Goal: Transaction & Acquisition: Purchase product/service

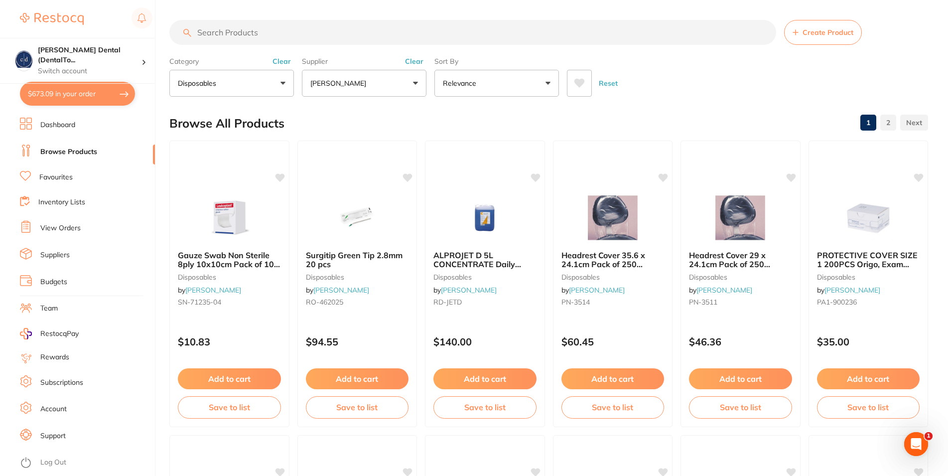
scroll to position [120, 0]
click at [370, 377] on button "Add to cart" at bounding box center [357, 379] width 104 height 21
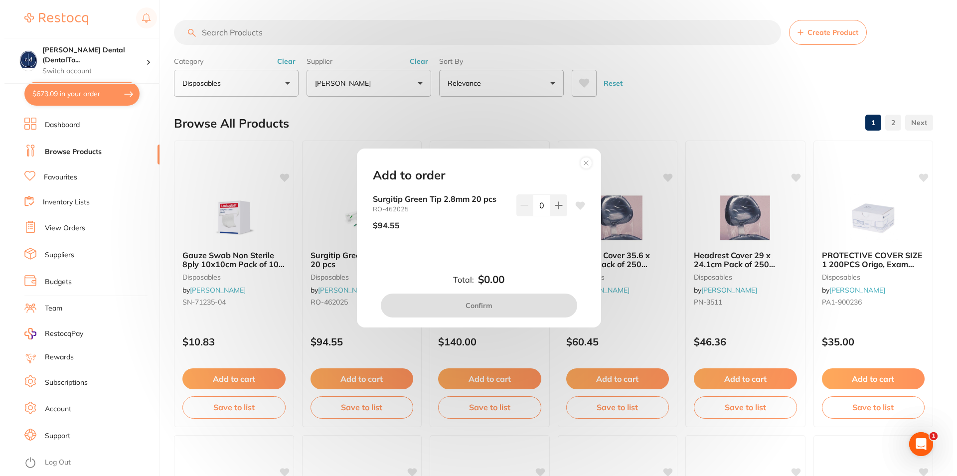
scroll to position [0, 0]
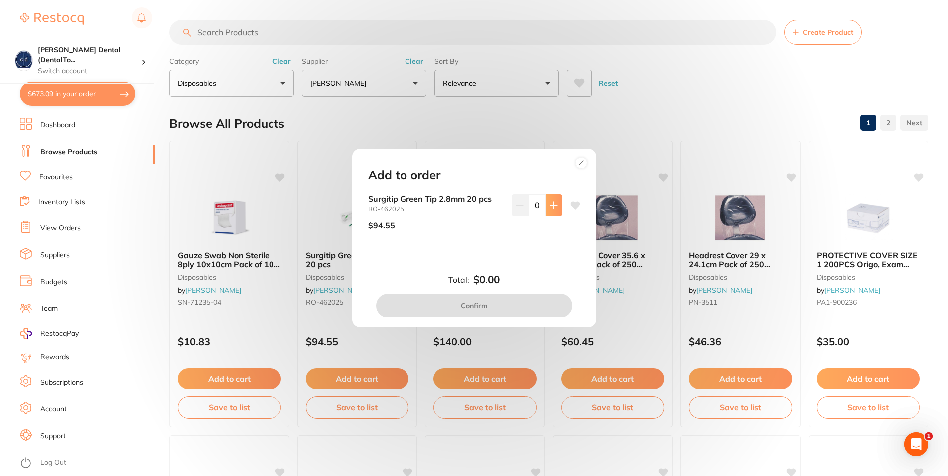
click at [551, 206] on icon at bounding box center [554, 205] width 6 height 6
type input "1"
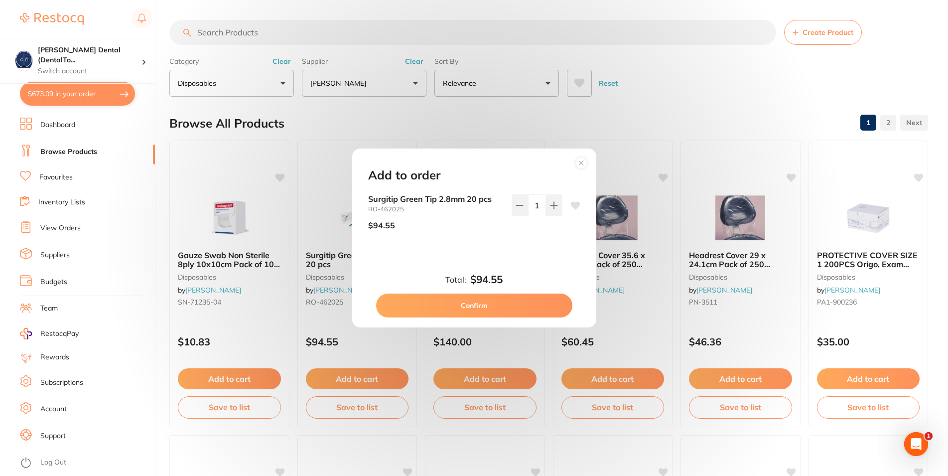
click at [490, 302] on button "Confirm" at bounding box center [474, 306] width 196 height 24
click at [490, 302] on small "RD-JETD" at bounding box center [485, 302] width 103 height 8
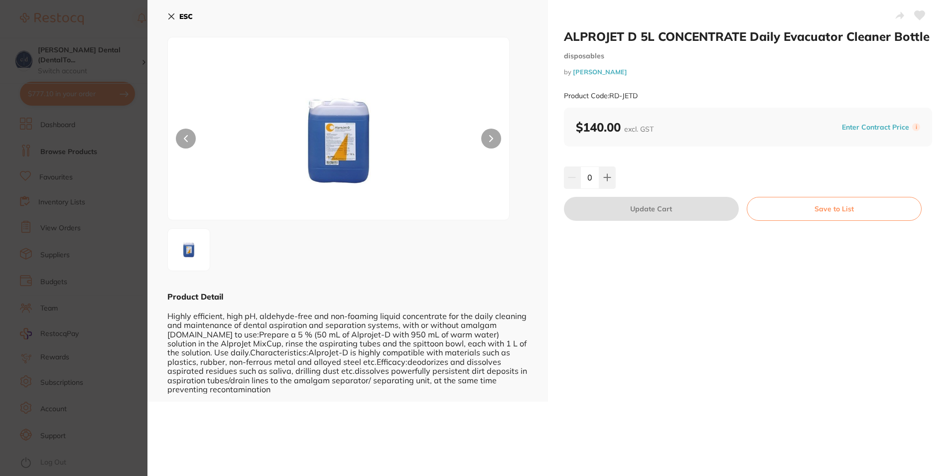
click at [167, 13] on icon at bounding box center [171, 16] width 8 height 8
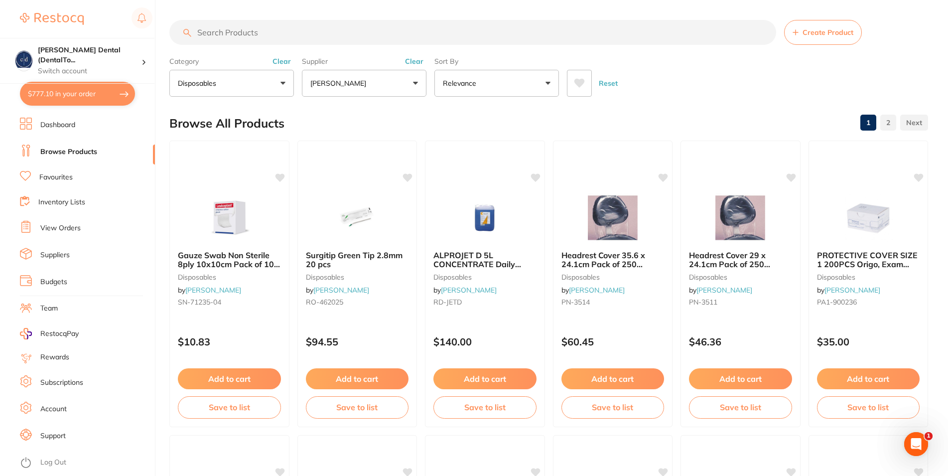
click at [369, 30] on input "search" at bounding box center [472, 32] width 607 height 25
type input "medium gloves"
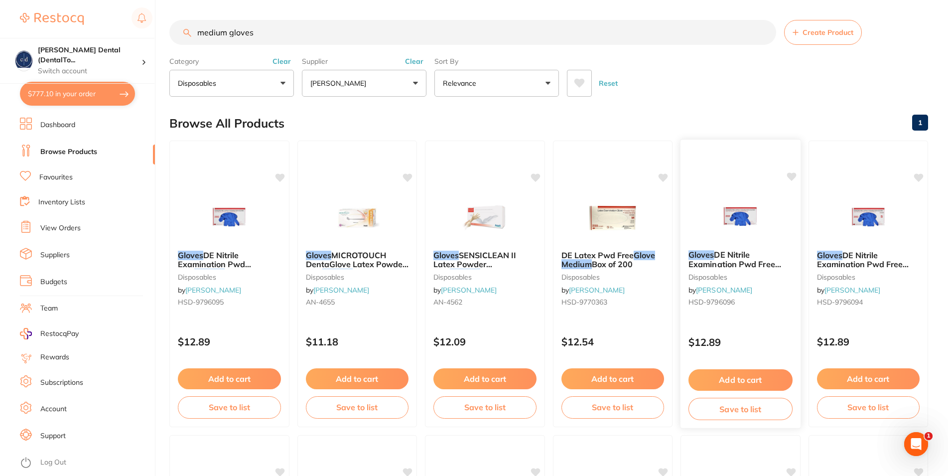
click at [715, 269] on span "DE Nitrile Examination Pwd Free Large Box 200" at bounding box center [735, 264] width 93 height 28
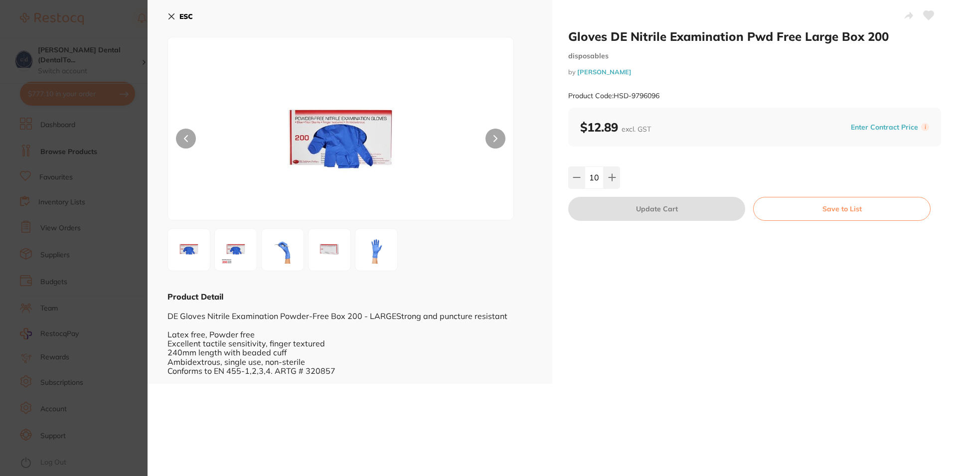
click at [172, 14] on icon at bounding box center [171, 16] width 8 height 8
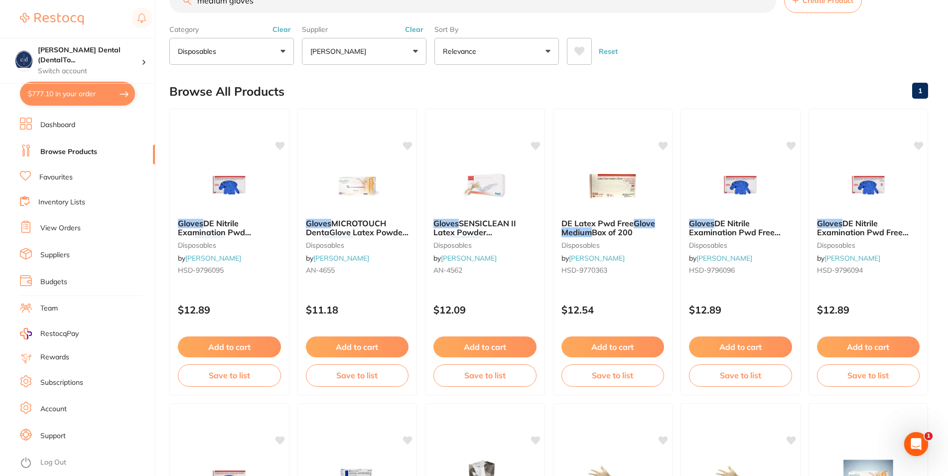
scroll to position [120, 0]
click at [842, 243] on small "disposables" at bounding box center [868, 245] width 104 height 8
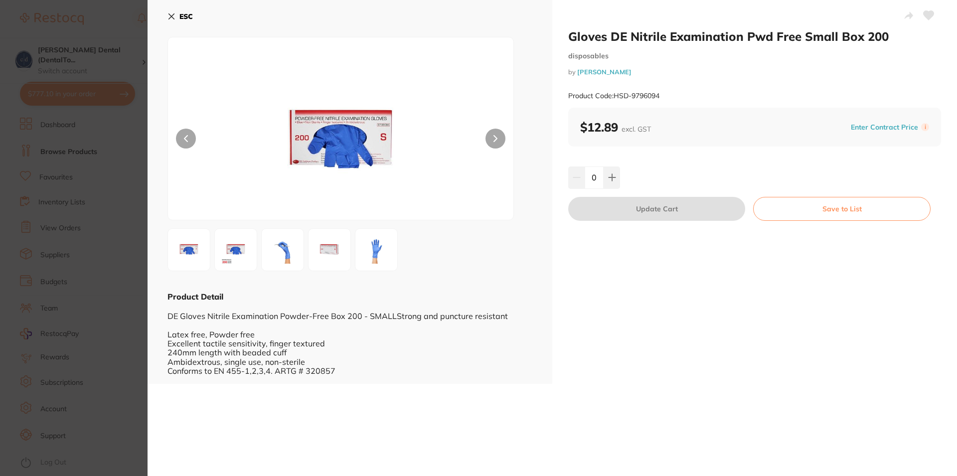
drag, startPoint x: 171, startPoint y: 14, endPoint x: 177, endPoint y: 17, distance: 6.7
click at [172, 14] on icon at bounding box center [171, 16] width 8 height 8
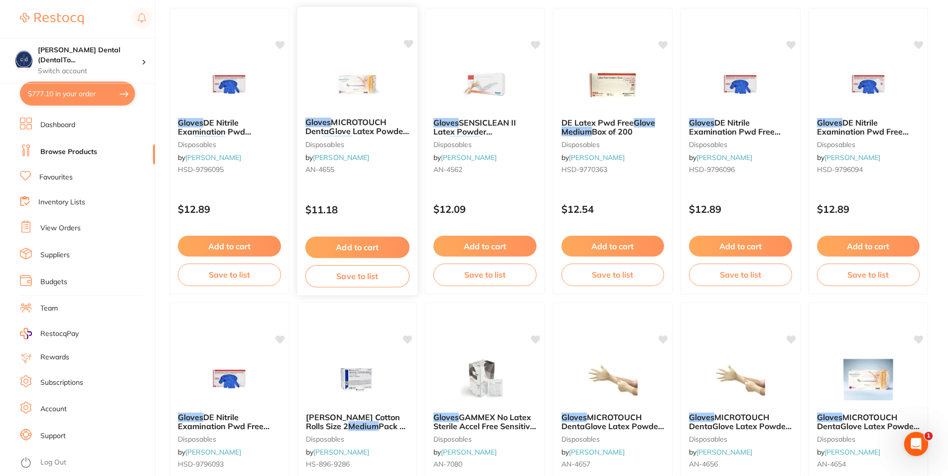
scroll to position [235, 0]
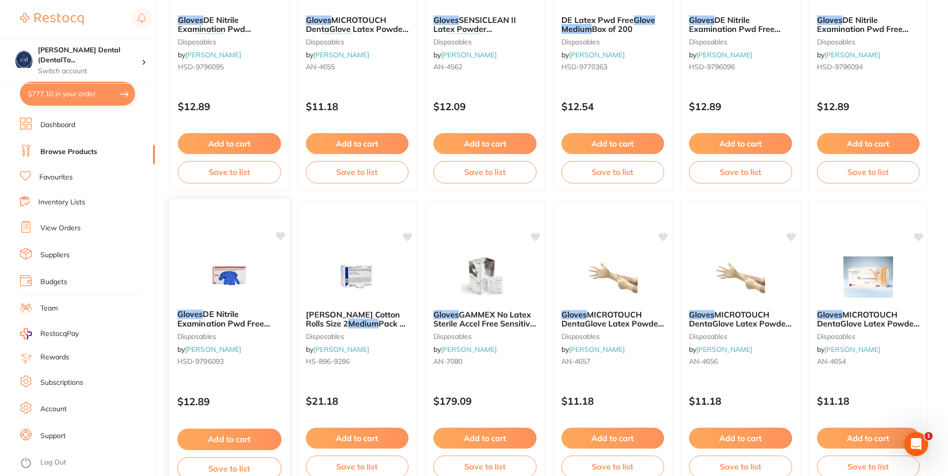
click at [215, 320] on span "DE Nitrile Examination Pwd Free Extra Small Box 200" at bounding box center [223, 323] width 93 height 28
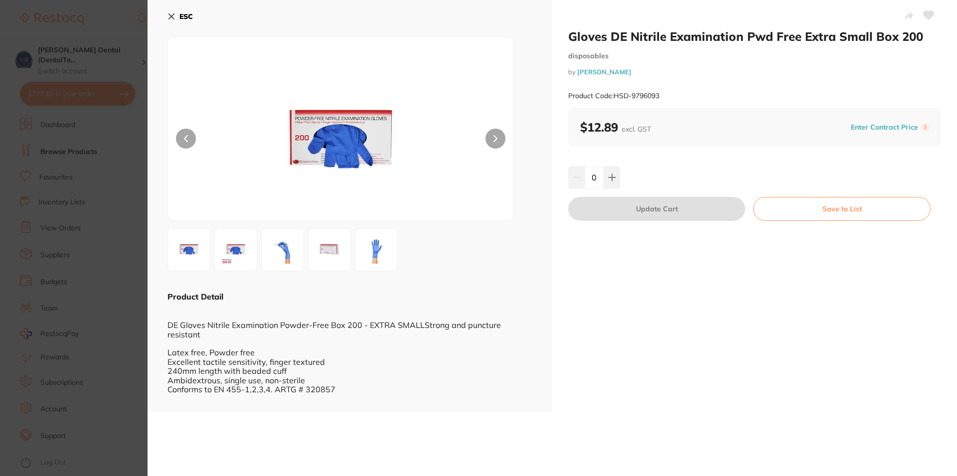
click at [170, 13] on icon at bounding box center [171, 16] width 8 height 8
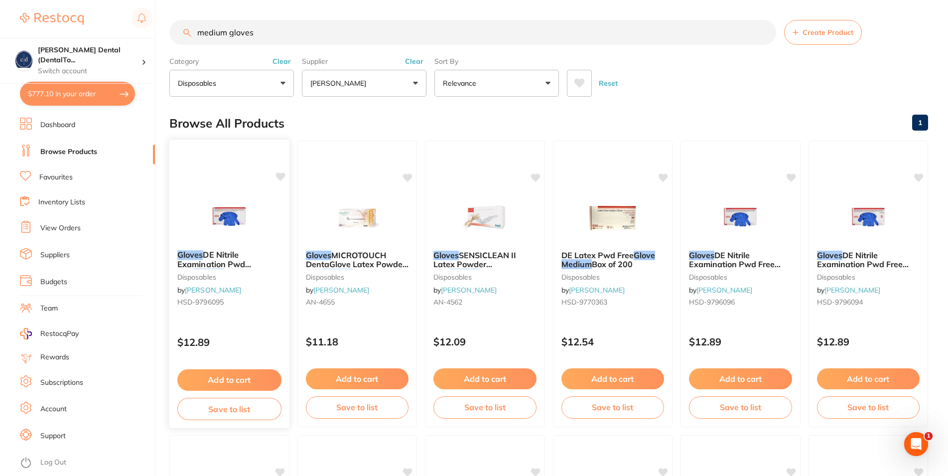
click at [230, 267] on span "DE Nitrile Examination Pwd Free" at bounding box center [214, 264] width 74 height 28
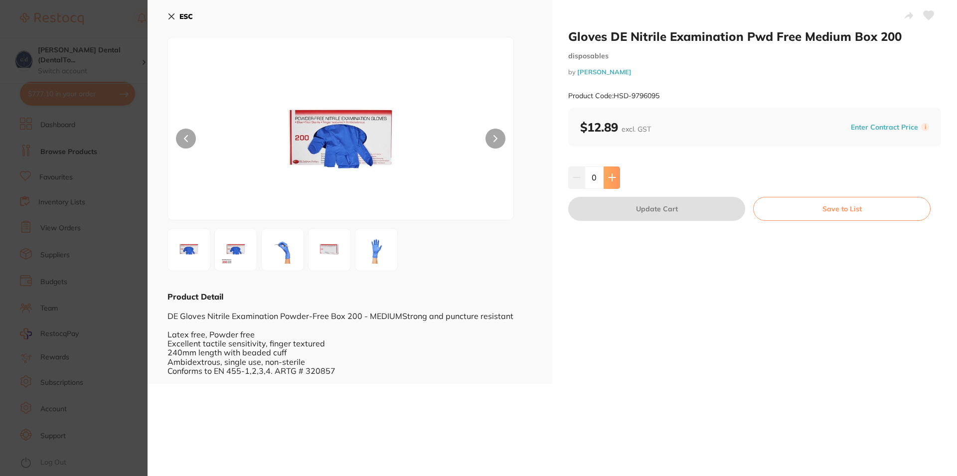
click at [610, 173] on button at bounding box center [611, 177] width 16 height 22
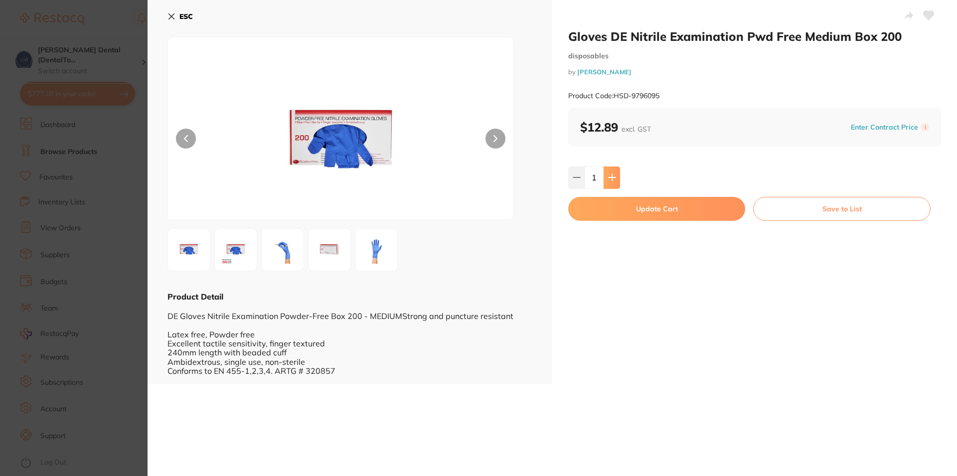
click at [609, 173] on button at bounding box center [611, 177] width 16 height 22
click at [607, 174] on button at bounding box center [611, 177] width 16 height 22
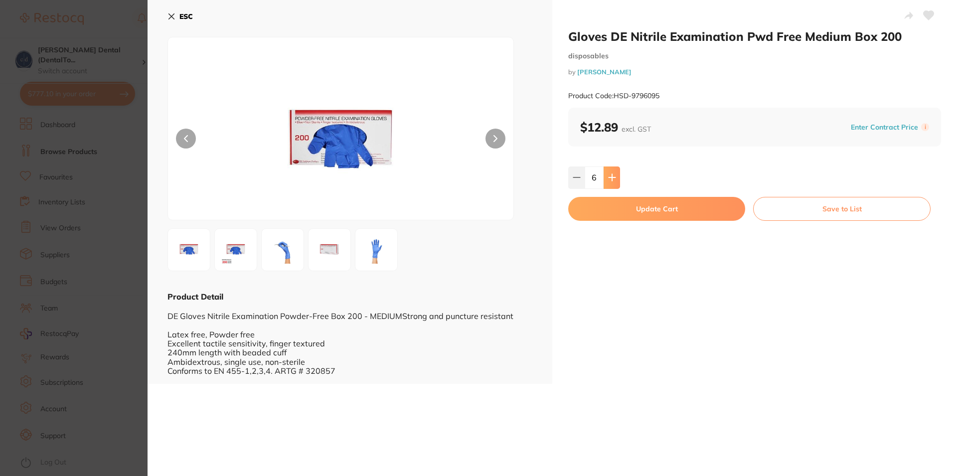
click at [608, 175] on icon at bounding box center [612, 177] width 8 height 8
click at [603, 176] on button at bounding box center [611, 177] width 16 height 22
type input "10"
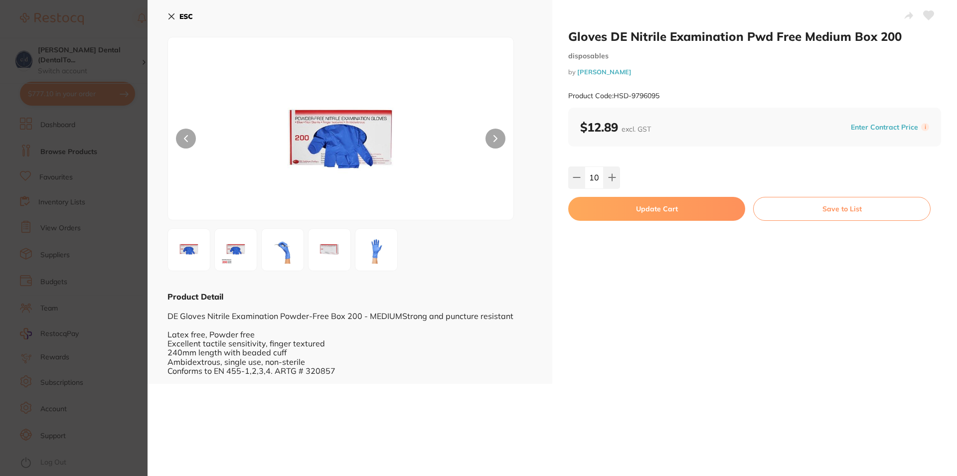
click at [650, 206] on button "Update Cart" at bounding box center [656, 209] width 177 height 24
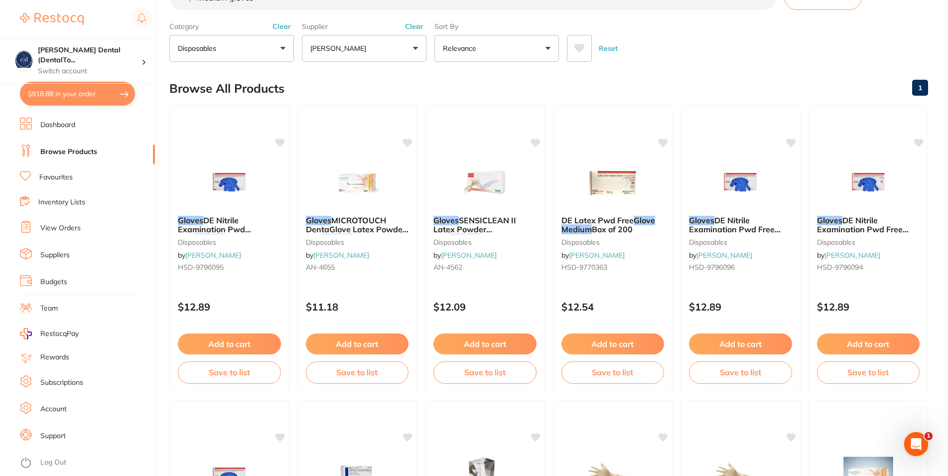
scroll to position [120, 0]
click at [53, 96] on button "$918.88 in your order" at bounding box center [77, 94] width 115 height 24
checkbox input "true"
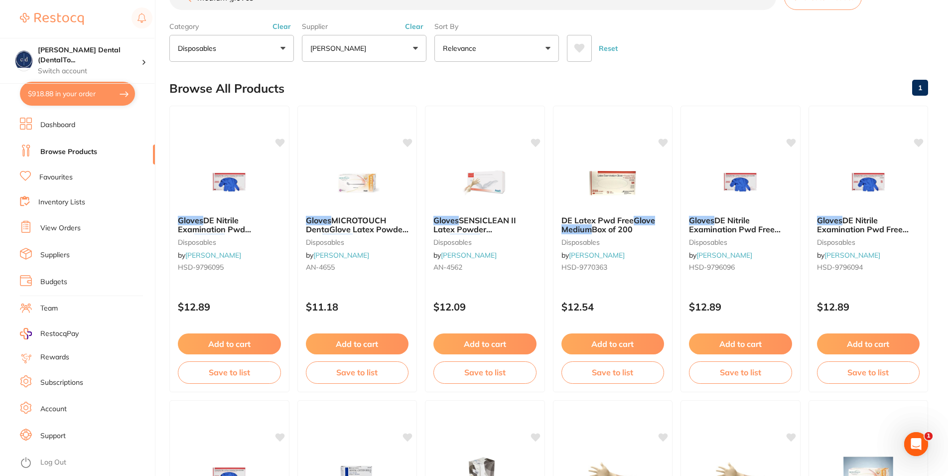
checkbox input "true"
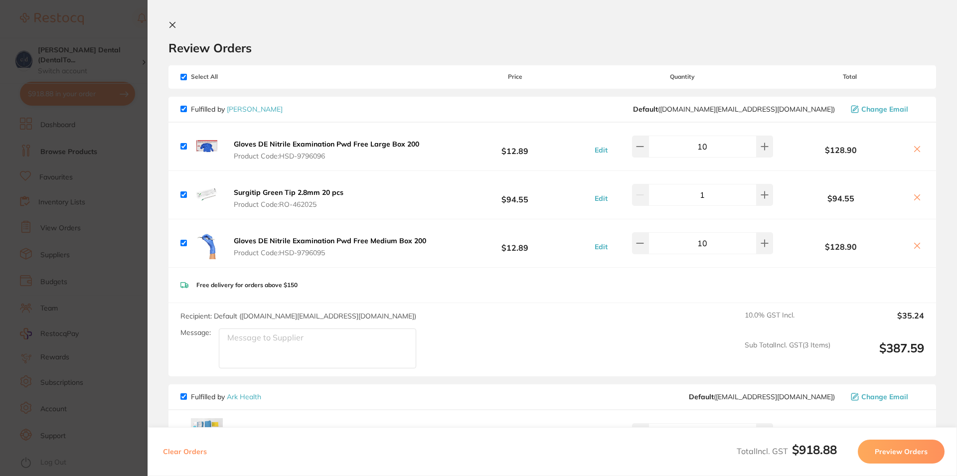
click at [173, 23] on icon at bounding box center [172, 25] width 8 height 8
click at [173, 23] on section "medium gloves Create Product Category disposables All Categories anaesthetic di…" at bounding box center [552, 58] width 767 height 77
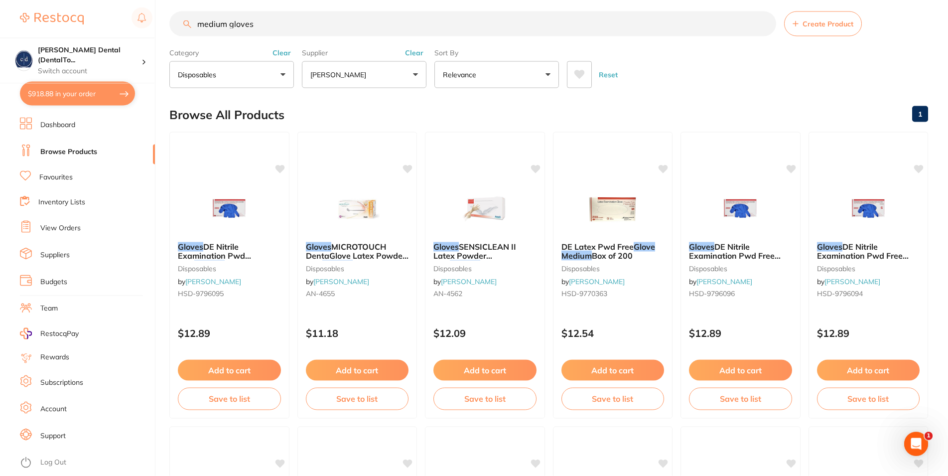
scroll to position [0, 0]
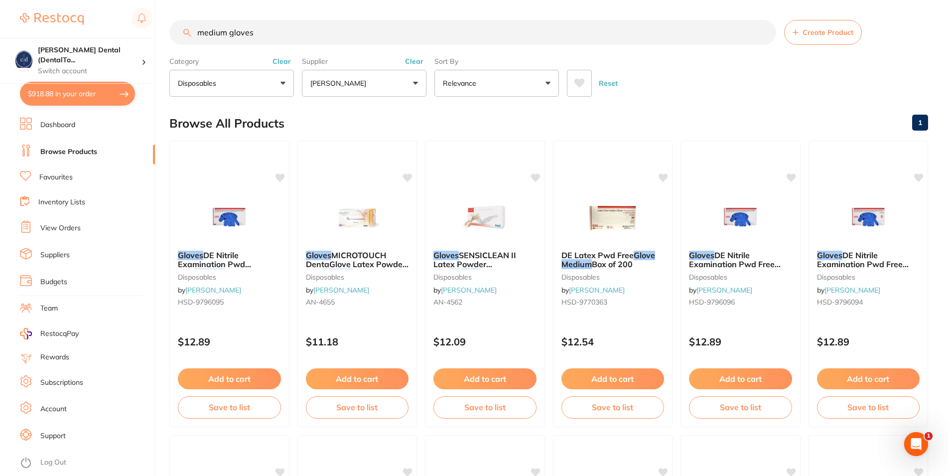
drag, startPoint x: 188, startPoint y: 30, endPoint x: 177, endPoint y: 35, distance: 11.4
click at [169, 30] on input "medium gloves" at bounding box center [472, 32] width 607 height 25
type input "masks"
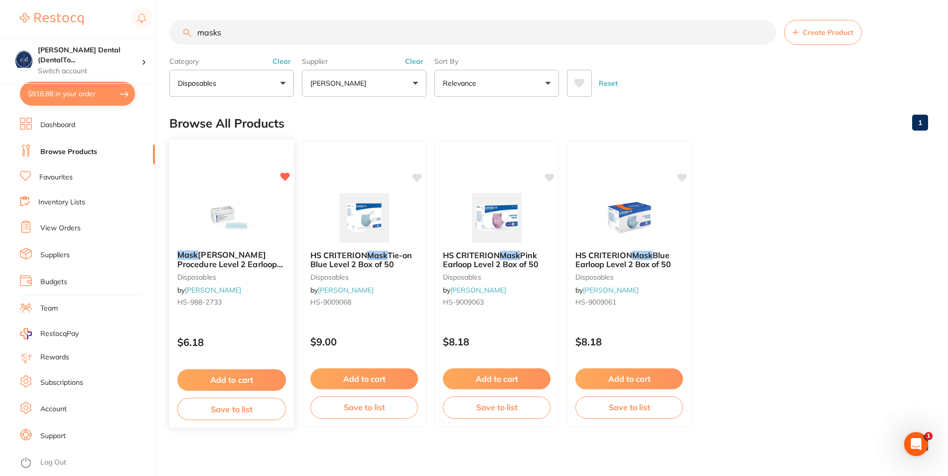
click at [229, 376] on button "Add to cart" at bounding box center [231, 379] width 109 height 21
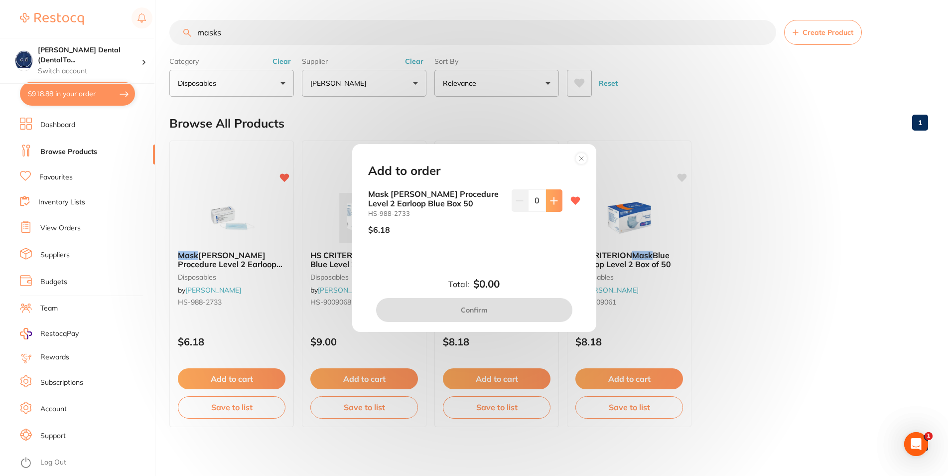
click at [546, 196] on button at bounding box center [554, 200] width 16 height 22
click at [546, 197] on button at bounding box center [554, 200] width 16 height 22
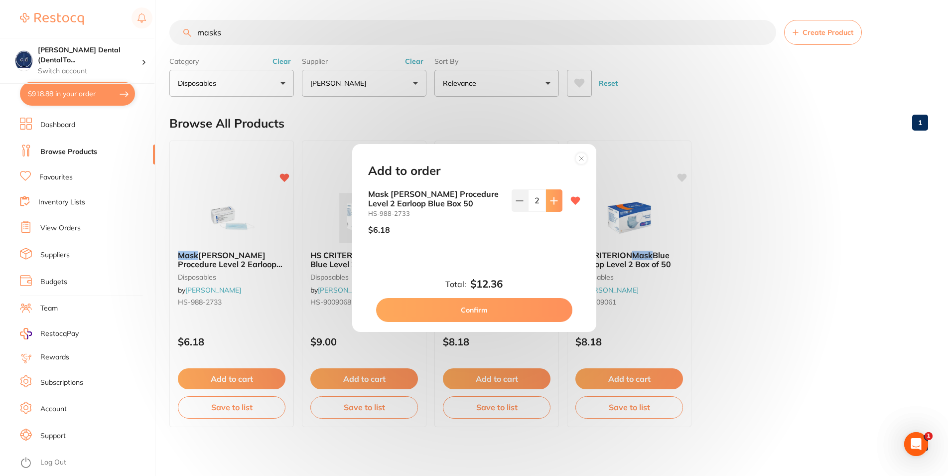
click at [546, 197] on button at bounding box center [554, 200] width 16 height 22
click at [548, 197] on button at bounding box center [554, 200] width 16 height 22
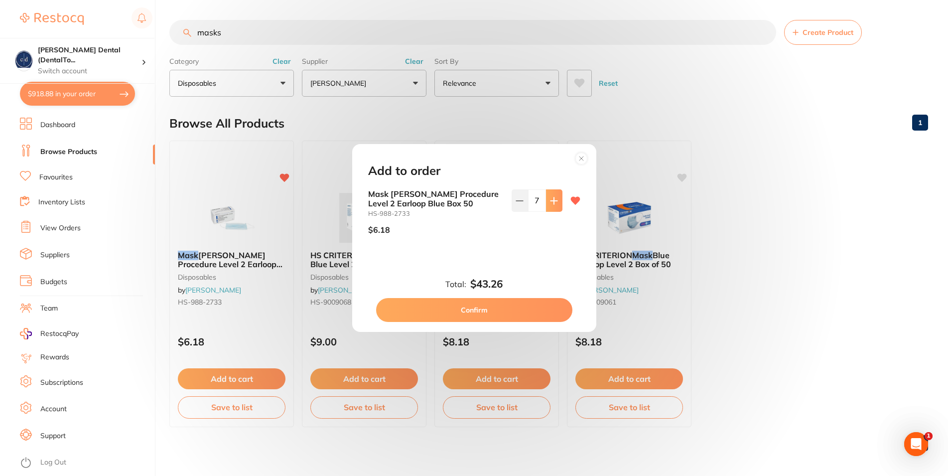
click at [548, 196] on button at bounding box center [554, 200] width 16 height 22
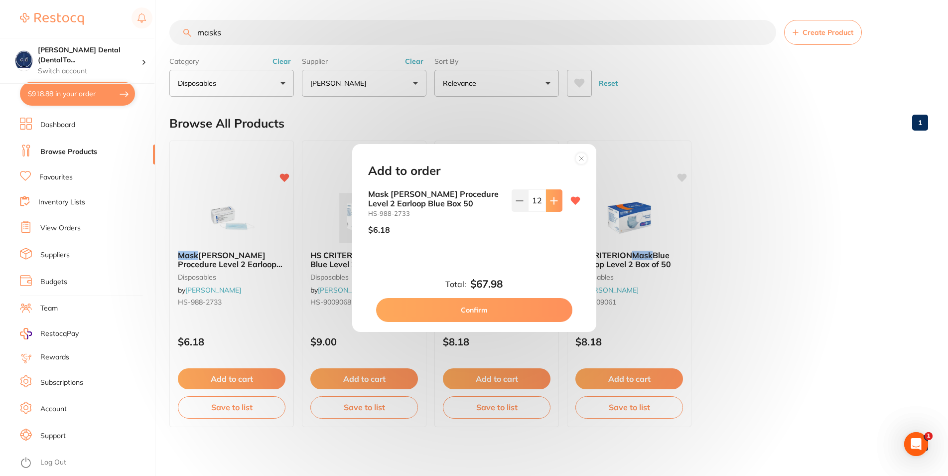
click at [548, 196] on button at bounding box center [554, 200] width 16 height 22
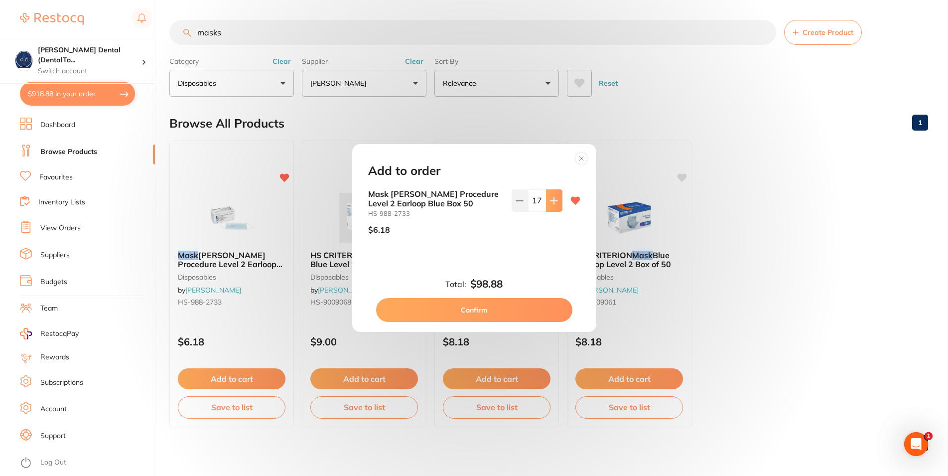
click at [548, 196] on button at bounding box center [554, 200] width 16 height 22
type input "20"
click at [479, 306] on button "Confirm" at bounding box center [474, 310] width 196 height 24
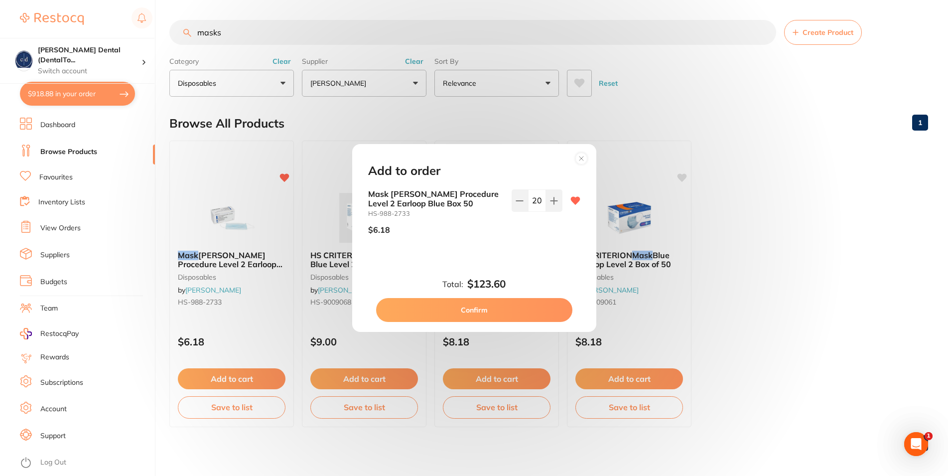
checkbox input "false"
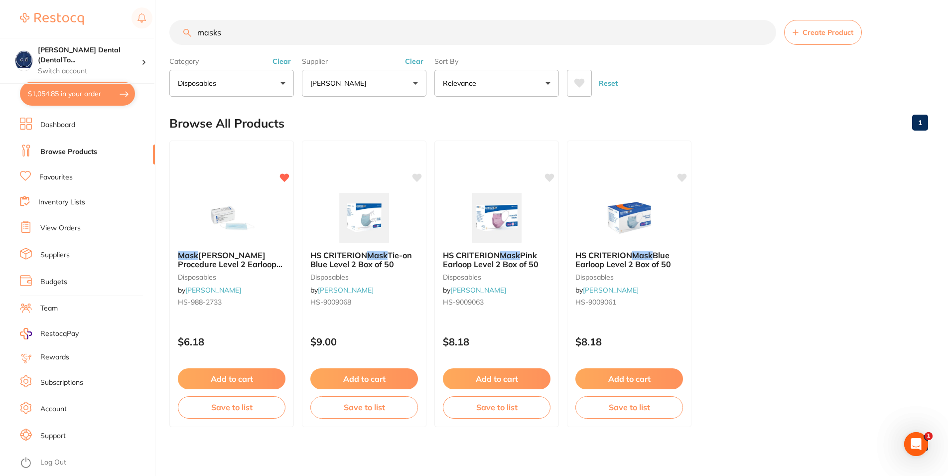
drag, startPoint x: 228, startPoint y: 34, endPoint x: 185, endPoint y: 35, distance: 43.4
click at [185, 35] on input "masks" at bounding box center [472, 32] width 607 height 25
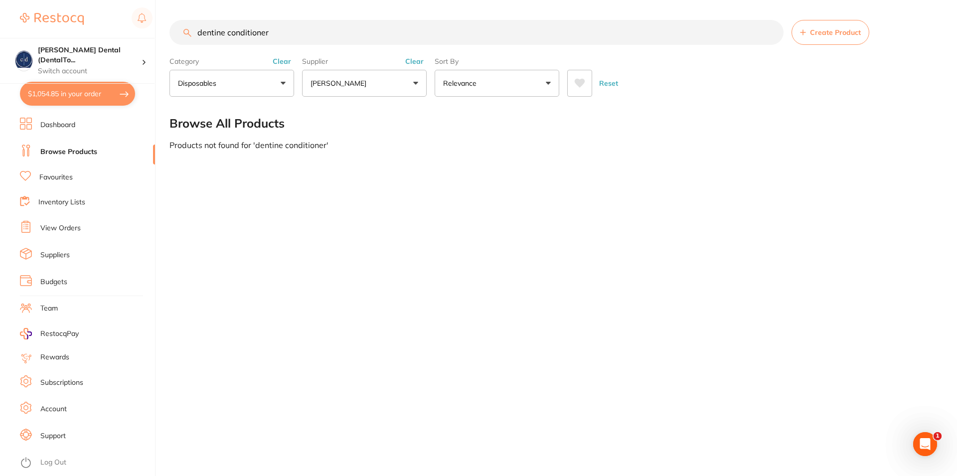
type input "dentine conditioner"
click at [254, 87] on button "disposables" at bounding box center [231, 83] width 125 height 27
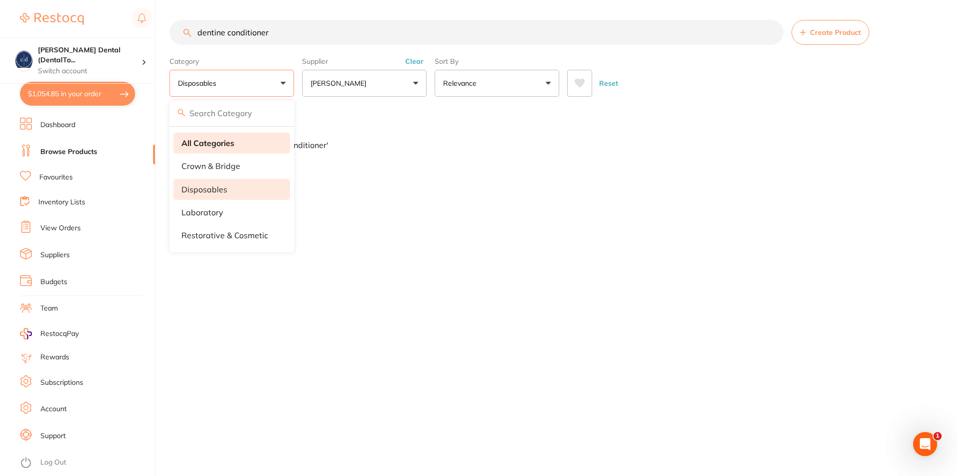
click at [227, 143] on strong "All Categories" at bounding box center [207, 143] width 53 height 9
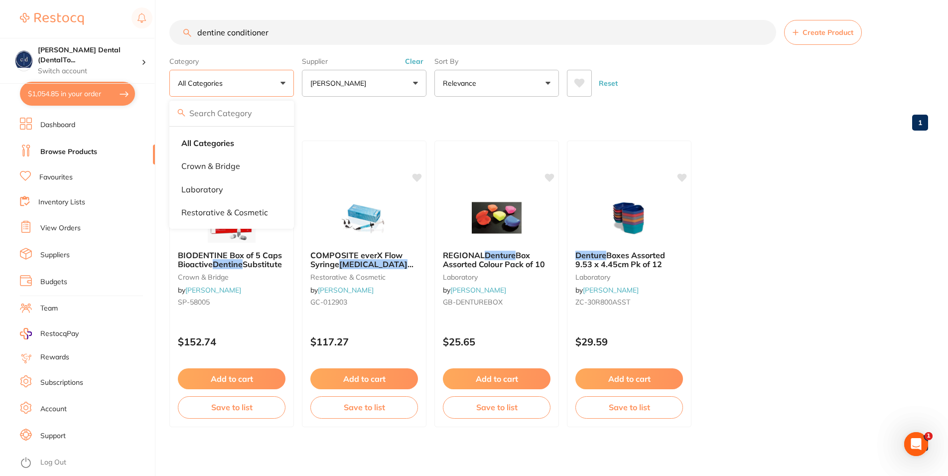
click at [747, 205] on ul "BIODENTINE Box of 5 Caps Bioactive Dentine Substitute crown & bridge by Henry S…" at bounding box center [548, 284] width 759 height 287
click at [403, 82] on button "[PERSON_NAME]" at bounding box center [364, 83] width 125 height 27
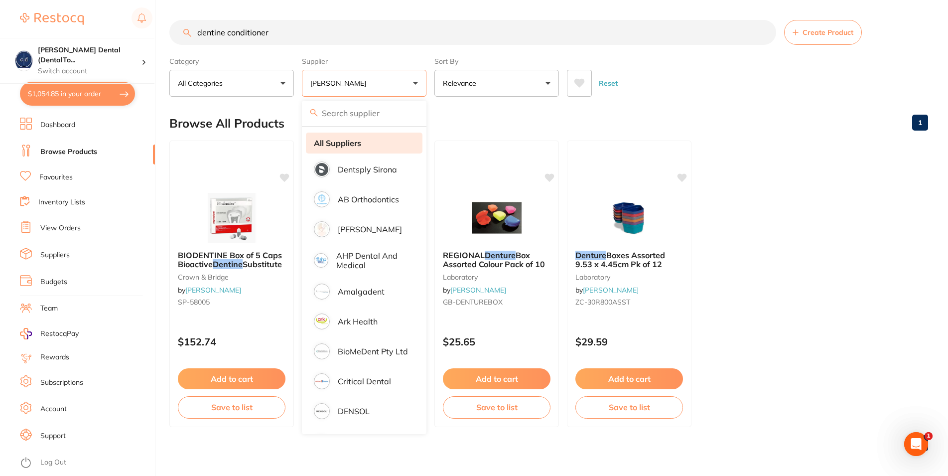
click at [362, 144] on li "All Suppliers" at bounding box center [364, 143] width 117 height 21
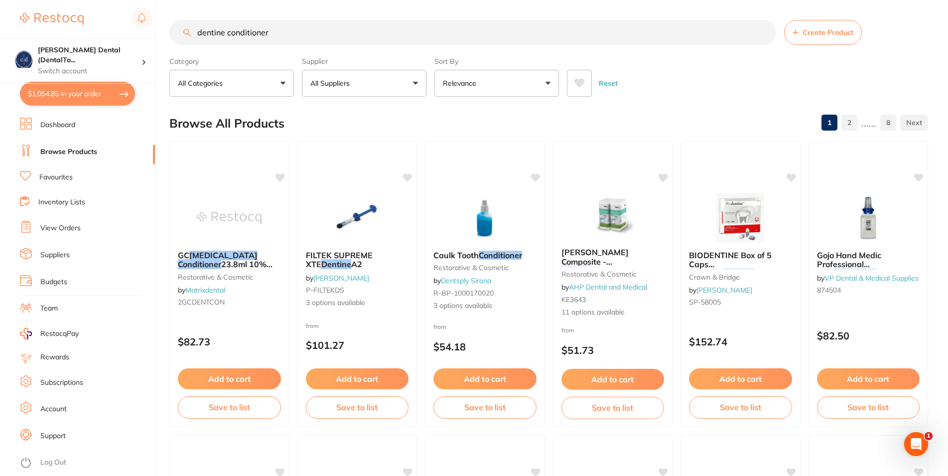
click at [392, 87] on button "All Suppliers" at bounding box center [364, 83] width 125 height 27
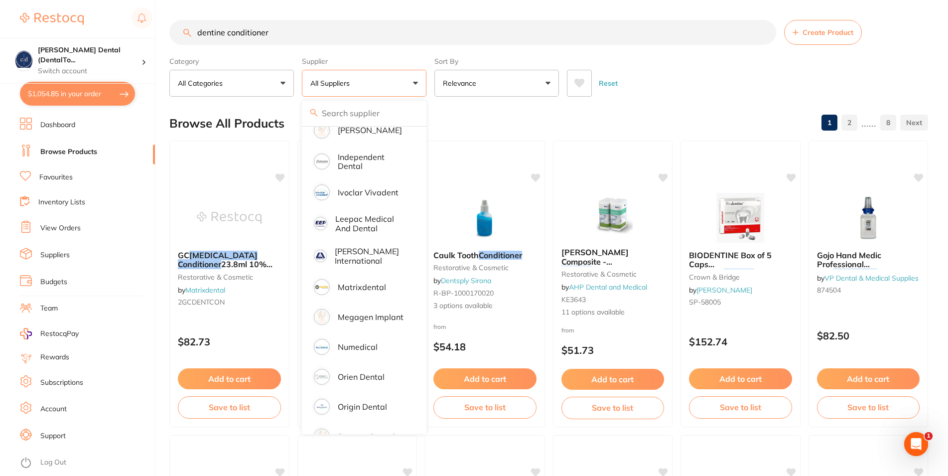
scroll to position [445, 0]
click at [416, 354] on ul "All Suppliers Dentsply Sirona AB Orthodontics Adam Dental AHP Dental and Medica…" at bounding box center [364, 101] width 125 height 839
click at [715, 83] on div "Reset" at bounding box center [743, 79] width 353 height 35
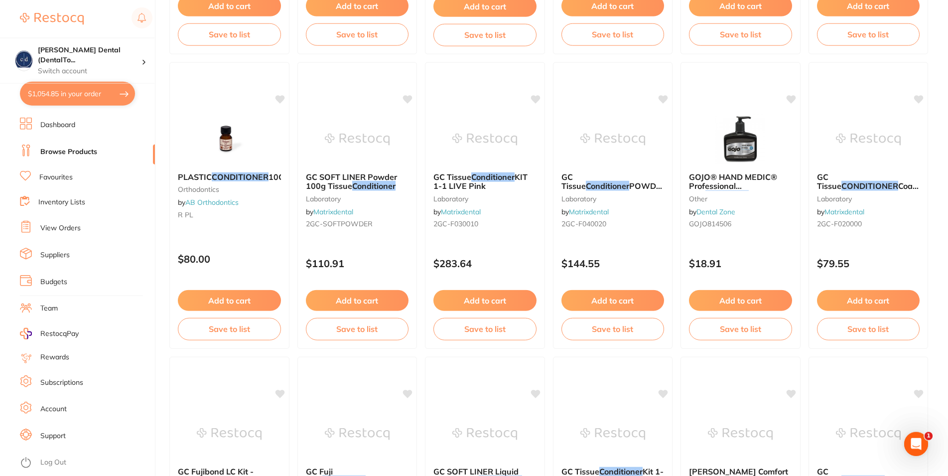
scroll to position [0, 0]
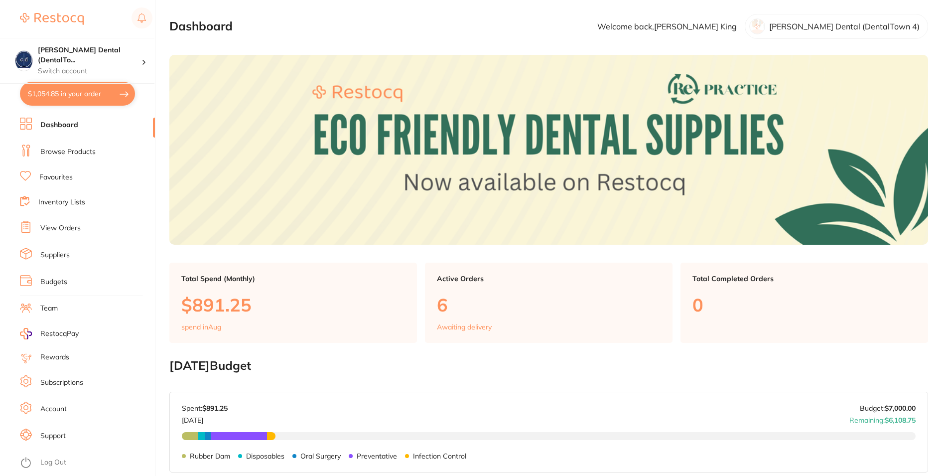
click at [69, 92] on button "$1,054.85 in your order" at bounding box center [77, 94] width 115 height 24
checkbox input "true"
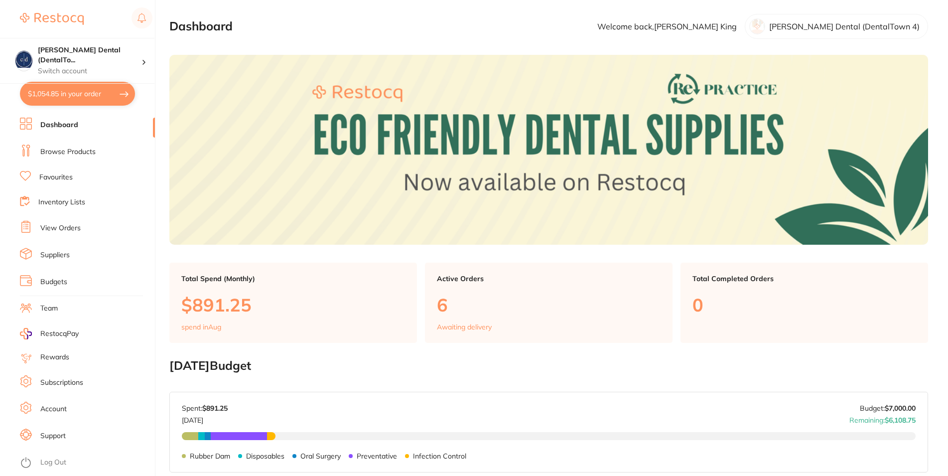
checkbox input "true"
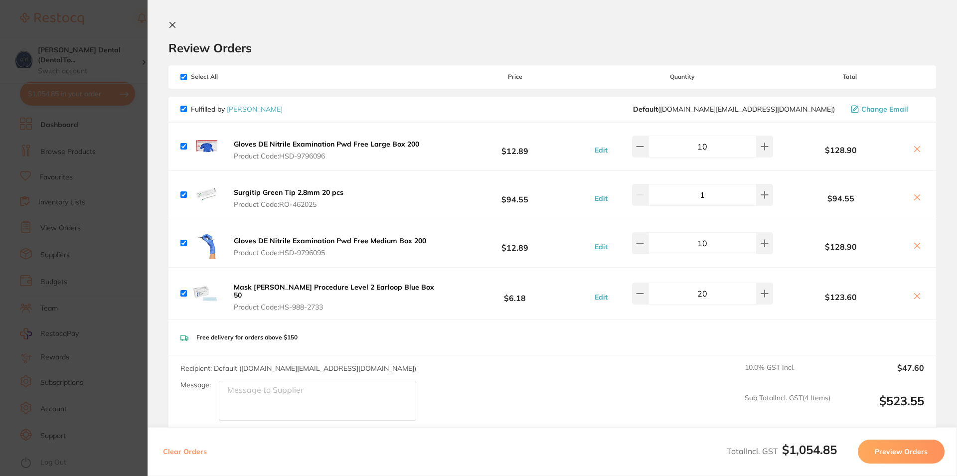
click at [174, 22] on icon at bounding box center [172, 25] width 8 height 8
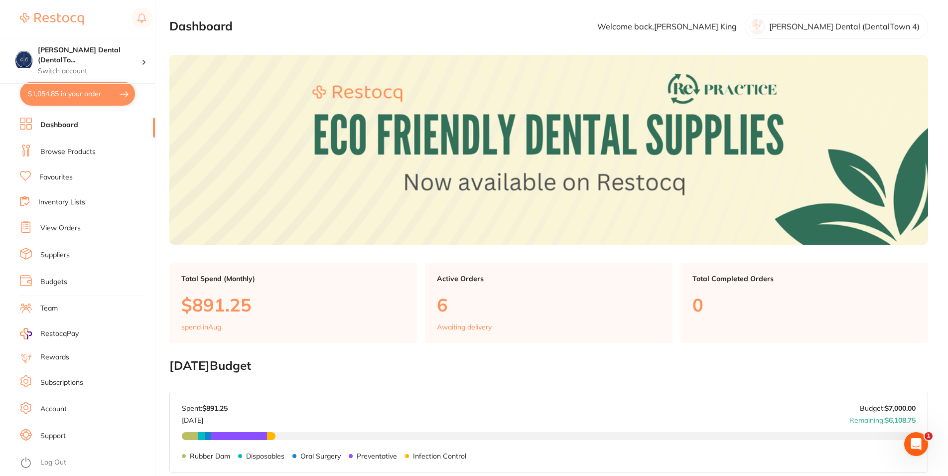
click at [69, 152] on link "Browse Products" at bounding box center [67, 152] width 55 height 10
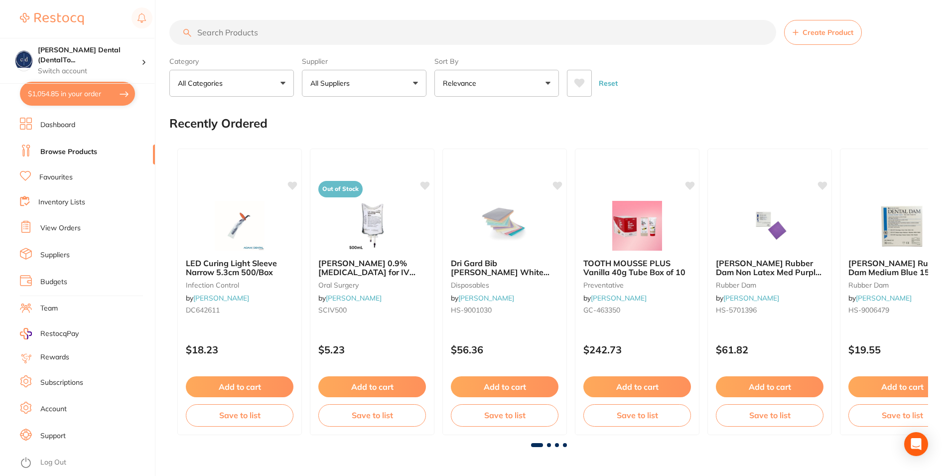
click at [253, 35] on input "search" at bounding box center [472, 32] width 607 height 25
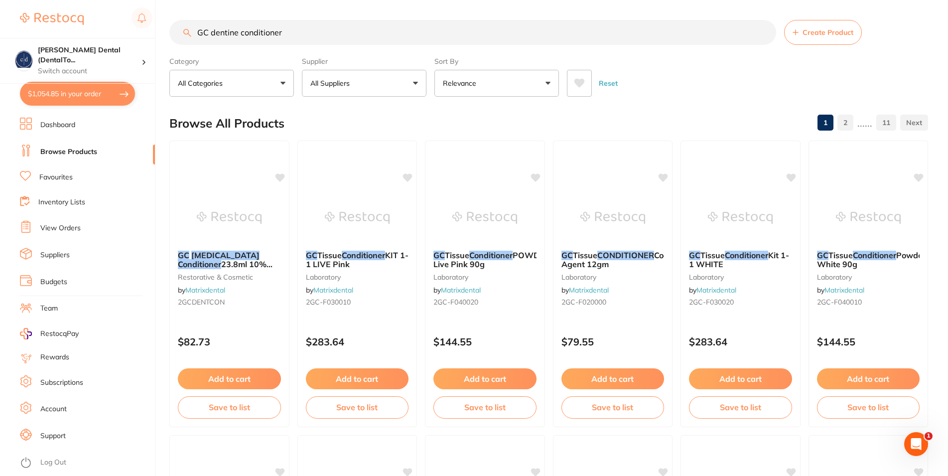
click at [353, 85] on p "All Suppliers" at bounding box center [331, 83] width 43 height 10
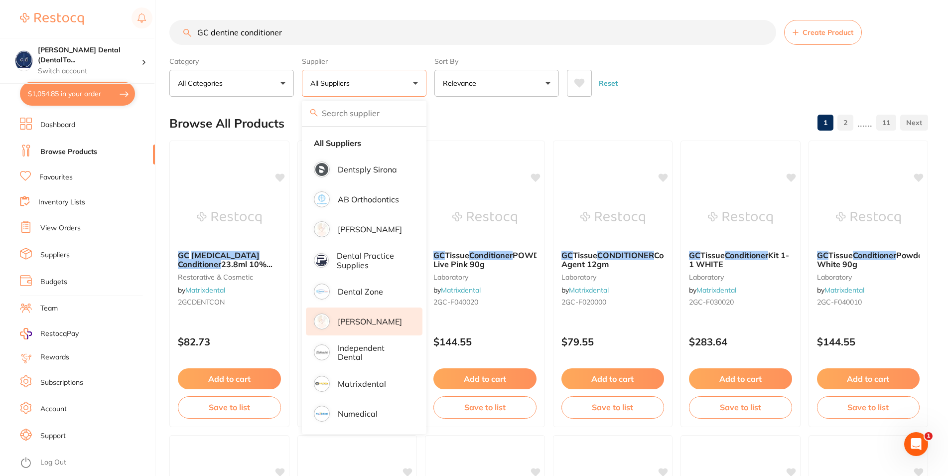
click at [353, 323] on p "[PERSON_NAME]" at bounding box center [370, 321] width 64 height 9
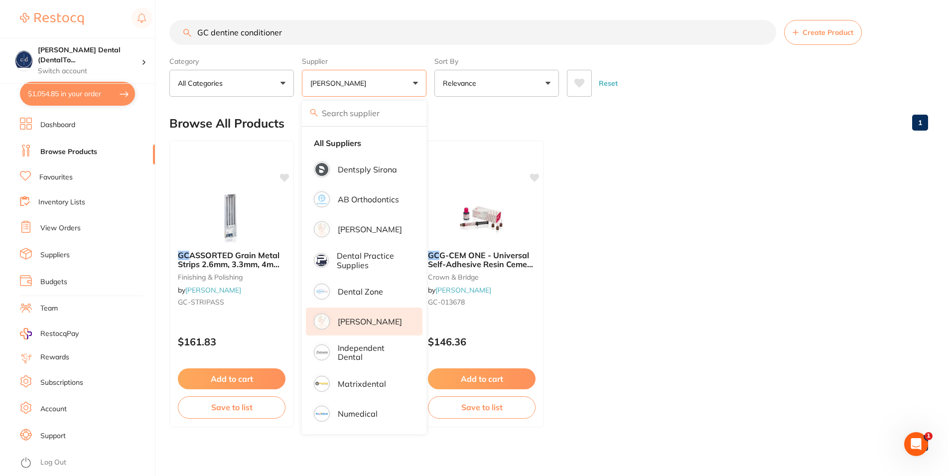
click at [661, 173] on ul "GC ASSORTED Grain Metal Strips 2.6mm, 3.3mm, 4mm x12 finishing & polishing by […" at bounding box center [548, 284] width 759 height 287
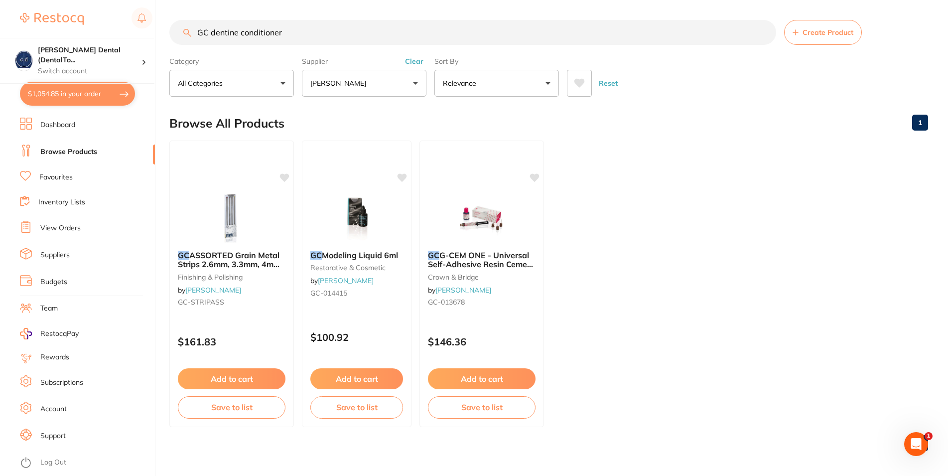
drag, startPoint x: 210, startPoint y: 34, endPoint x: 191, endPoint y: 32, distance: 19.6
click at [191, 32] on input "GC dentine conditioner" at bounding box center [472, 32] width 607 height 25
type input "dentine conditioner"
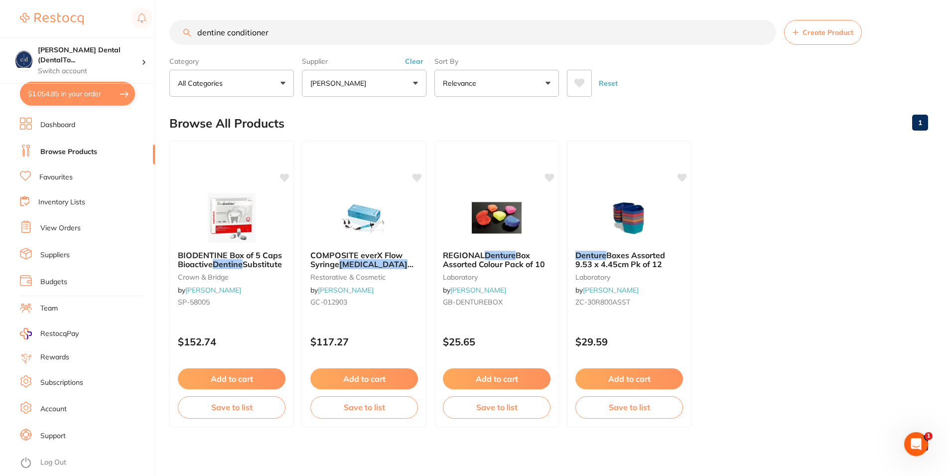
click at [325, 84] on p "[PERSON_NAME]" at bounding box center [340, 83] width 60 height 10
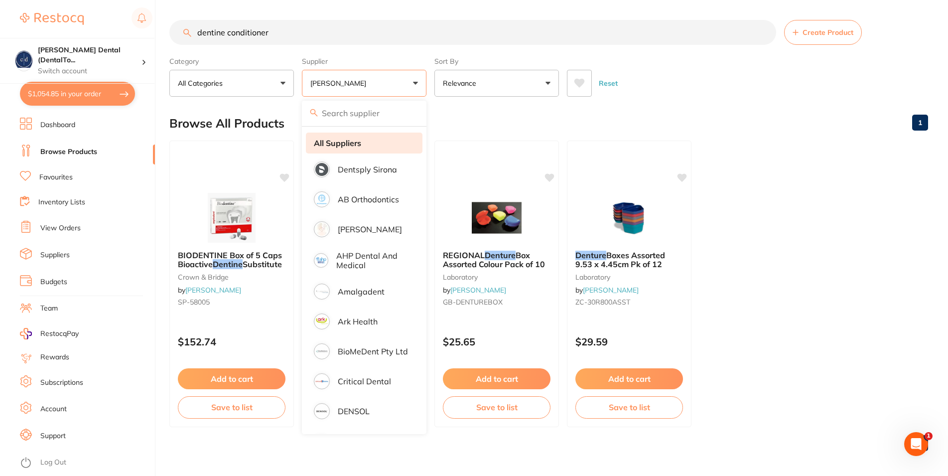
click at [337, 143] on strong "All Suppliers" at bounding box center [337, 143] width 47 height 9
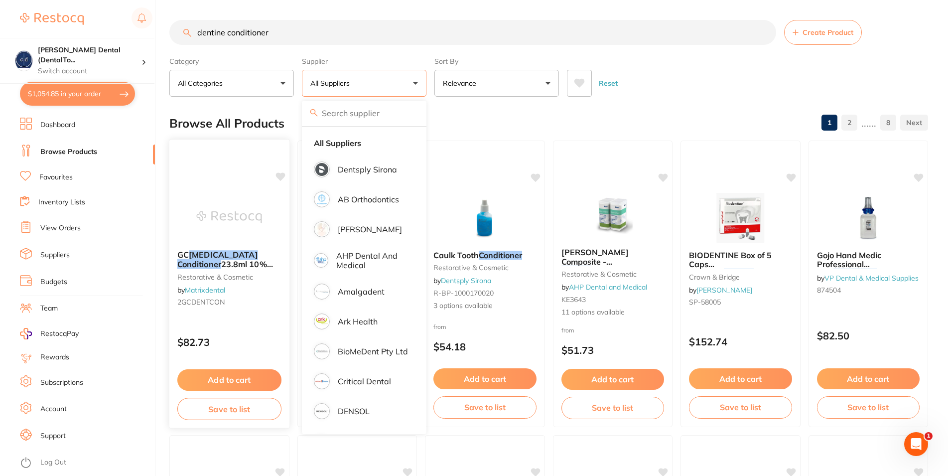
click at [221, 259] on em "Conditioner" at bounding box center [199, 264] width 44 height 10
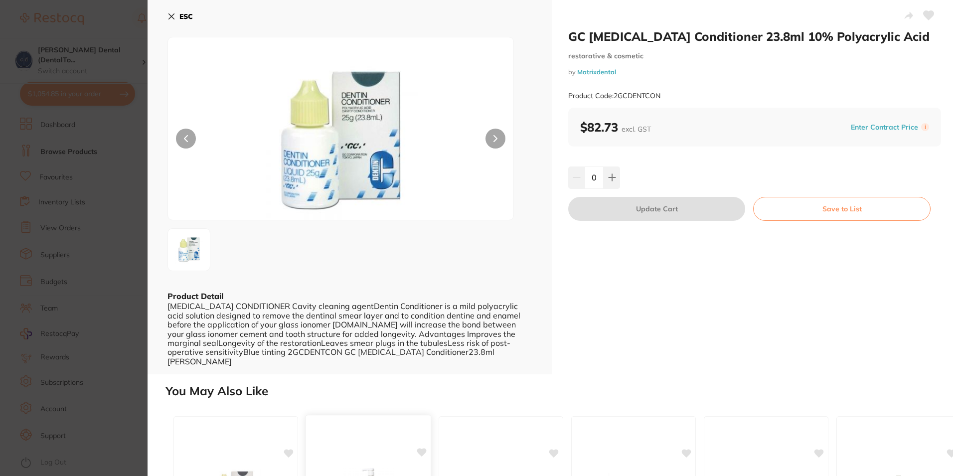
scroll to position [229, 0]
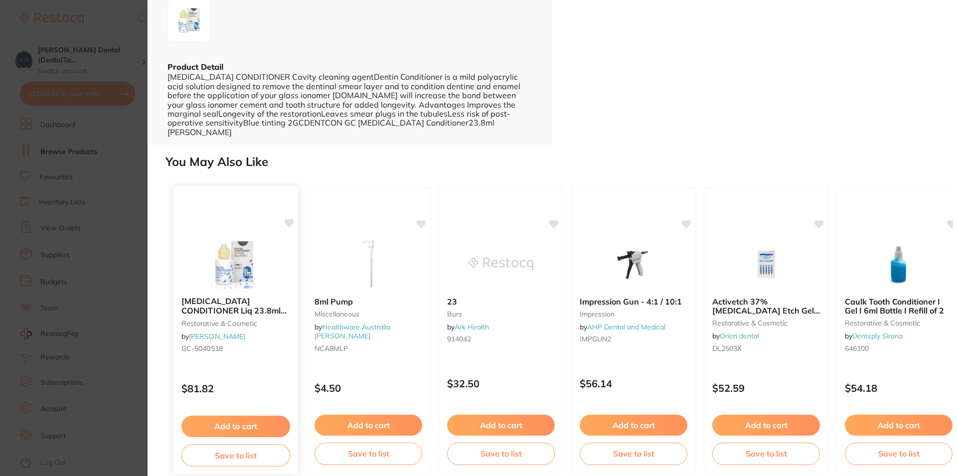
click at [204, 299] on b "[MEDICAL_DATA] CONDITIONER Liq 23.8ml Bottle 10% Polyacrylic Acid" at bounding box center [235, 306] width 109 height 18
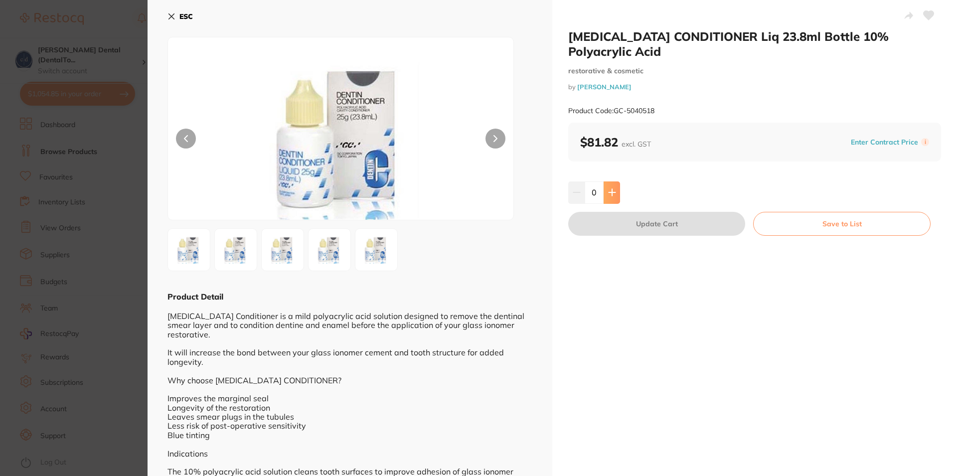
click at [608, 188] on icon at bounding box center [612, 192] width 8 height 8
click at [608, 189] on icon at bounding box center [611, 192] width 6 height 6
type input "2"
click at [651, 212] on button "Update Cart" at bounding box center [656, 224] width 177 height 24
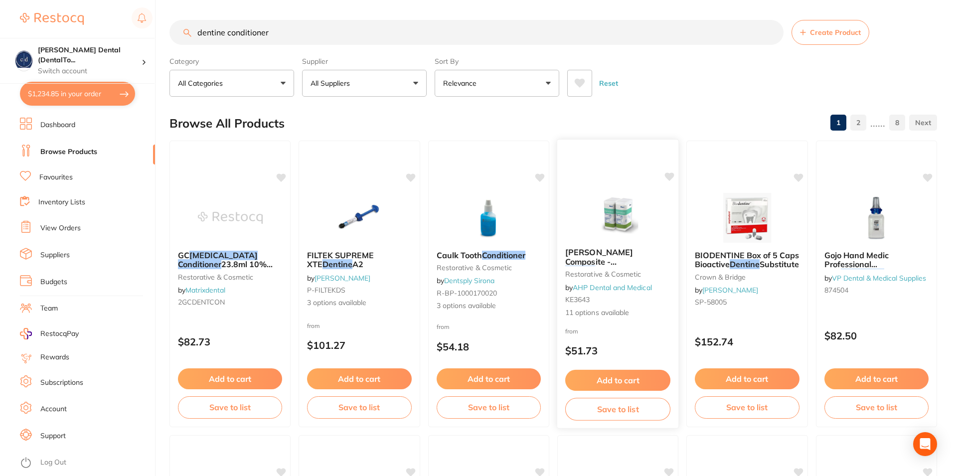
checkbox input "false"
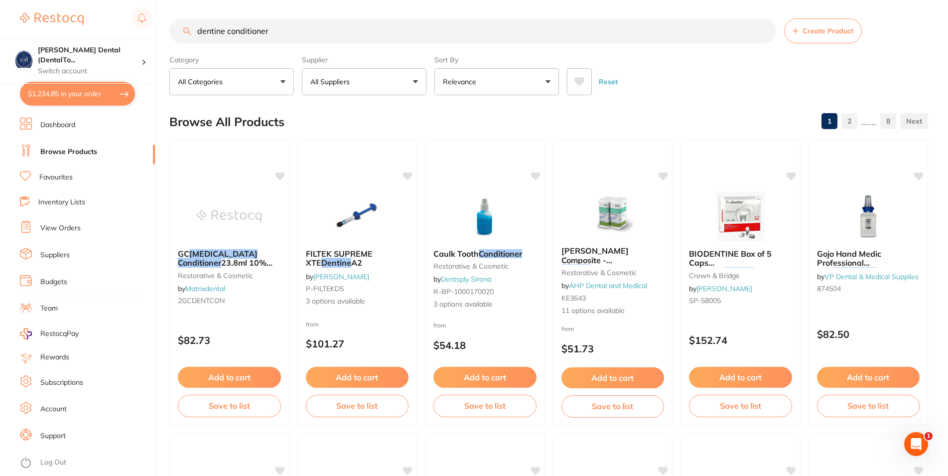
click at [182, 18] on input "dentine conditioner" at bounding box center [472, 30] width 607 height 25
click at [182, 18] on div "dentine conditioner Create Product" at bounding box center [548, 30] width 759 height 25
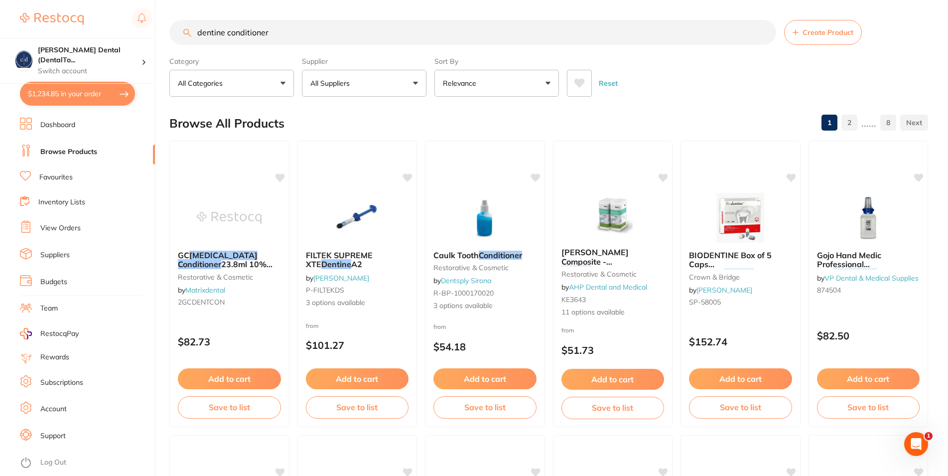
drag, startPoint x: 271, startPoint y: 34, endPoint x: 179, endPoint y: 36, distance: 91.7
click at [179, 36] on input "dentine conditioner" at bounding box center [472, 32] width 607 height 25
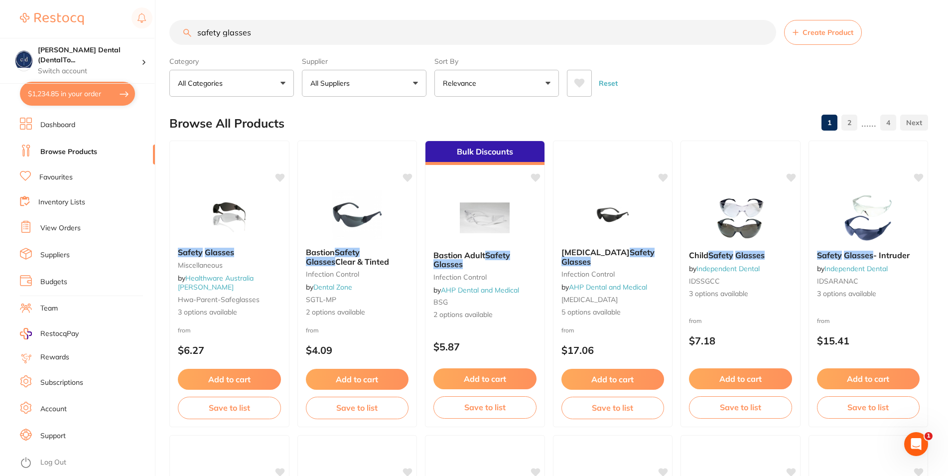
click at [415, 79] on button "All Suppliers" at bounding box center [364, 83] width 125 height 27
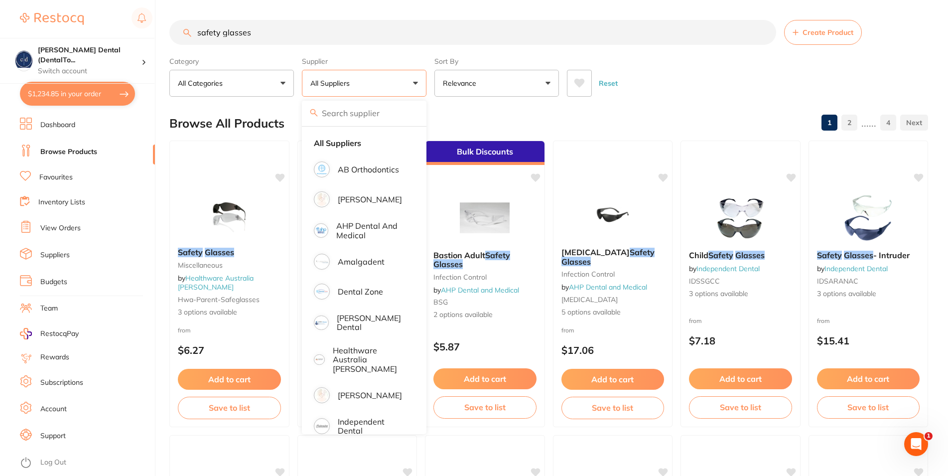
drag, startPoint x: 260, startPoint y: 33, endPoint x: 185, endPoint y: 36, distance: 74.8
click at [185, 36] on input "safety glasses" at bounding box center [472, 32] width 607 height 25
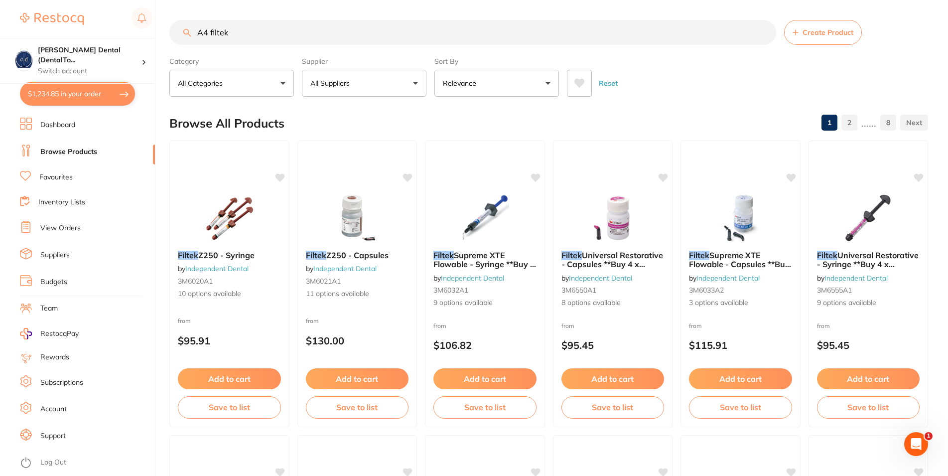
click at [397, 87] on button "All Suppliers" at bounding box center [364, 83] width 125 height 27
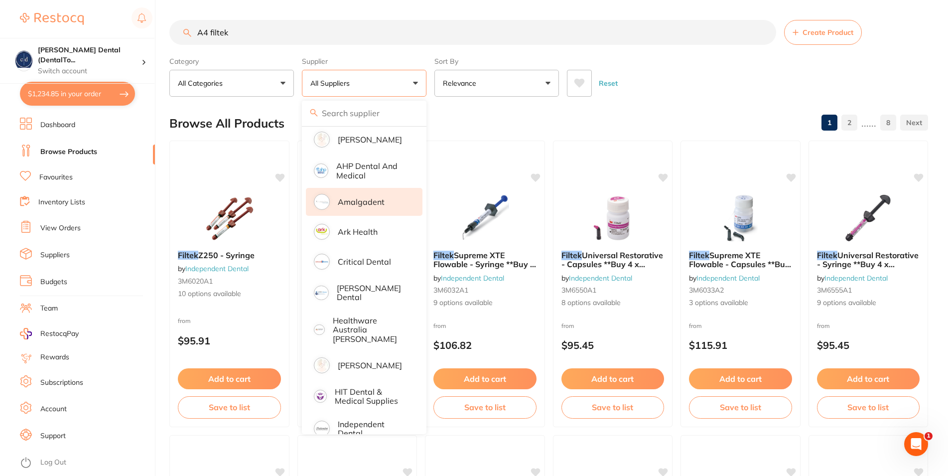
scroll to position [120, 0]
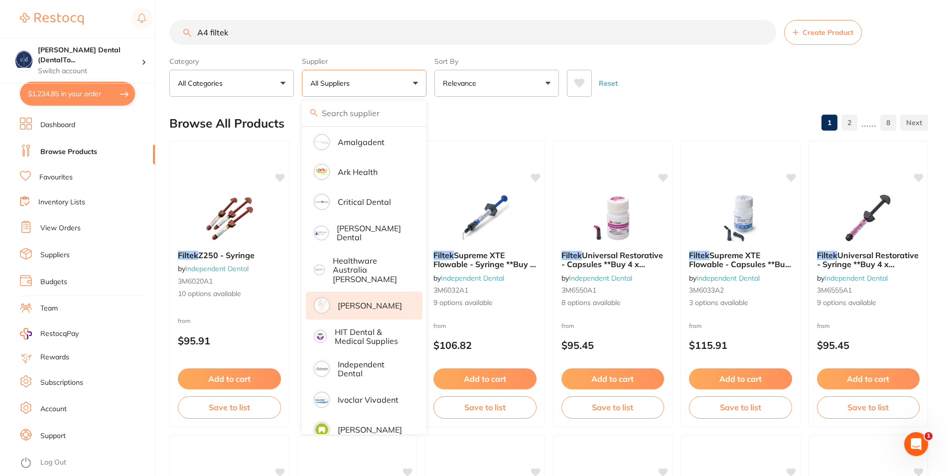
click at [381, 301] on p "[PERSON_NAME]" at bounding box center [370, 305] width 64 height 9
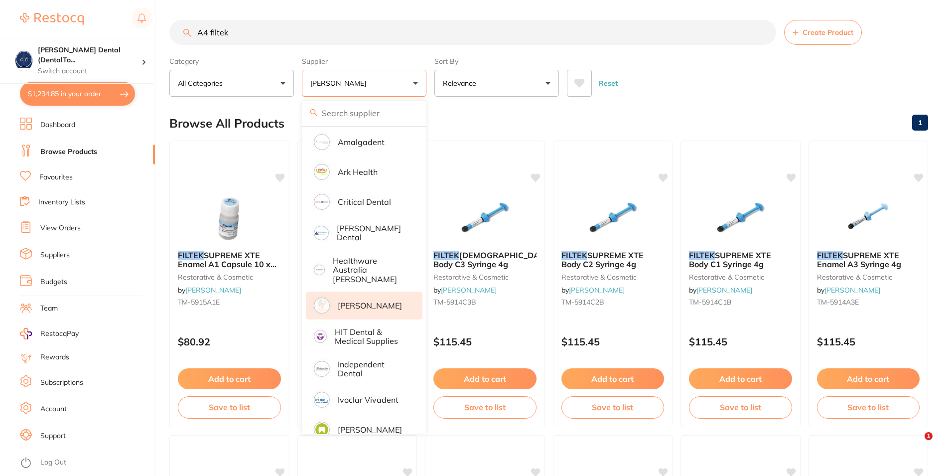
click at [689, 89] on div "Reset" at bounding box center [743, 79] width 353 height 35
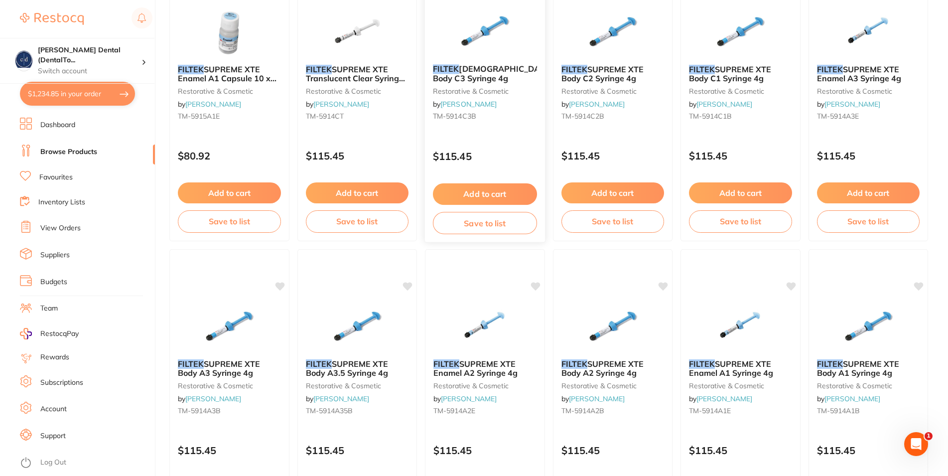
scroll to position [0, 0]
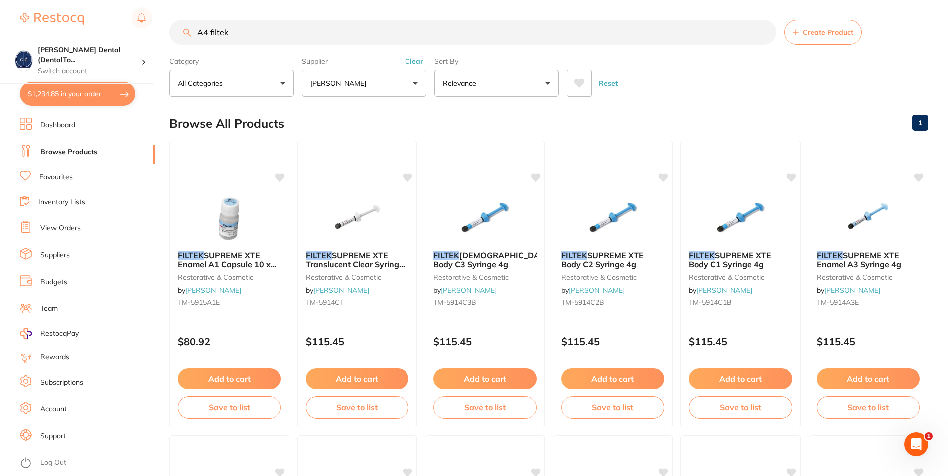
drag, startPoint x: 240, startPoint y: 32, endPoint x: 188, endPoint y: 31, distance: 52.3
click at [188, 31] on input "A4 filtek" at bounding box center [472, 32] width 607 height 25
type input "Suretips"
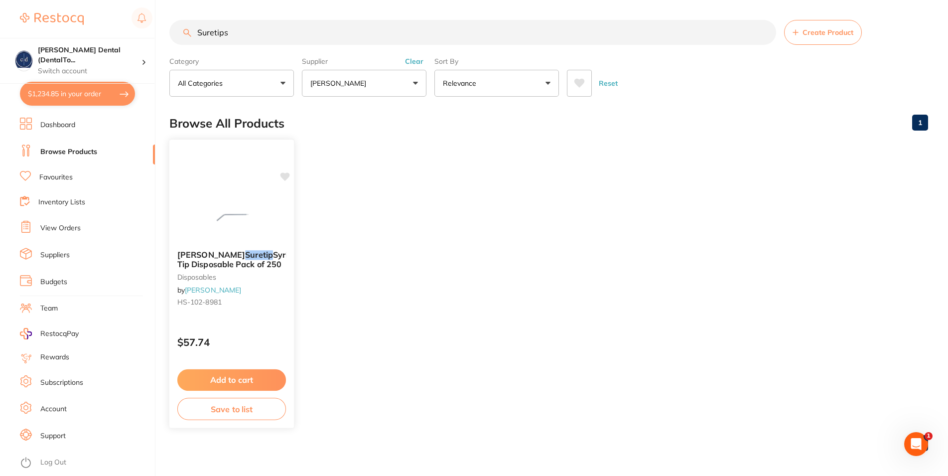
click at [248, 375] on button "Add to cart" at bounding box center [231, 379] width 109 height 21
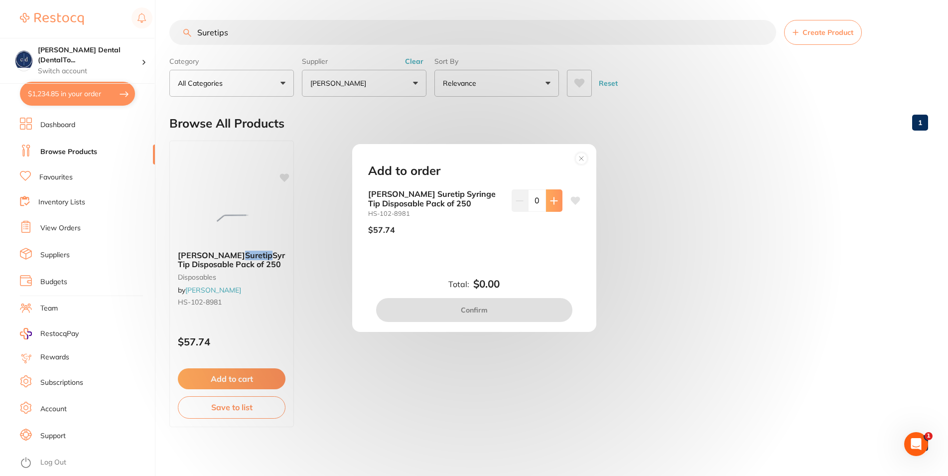
click at [550, 199] on button at bounding box center [554, 200] width 16 height 22
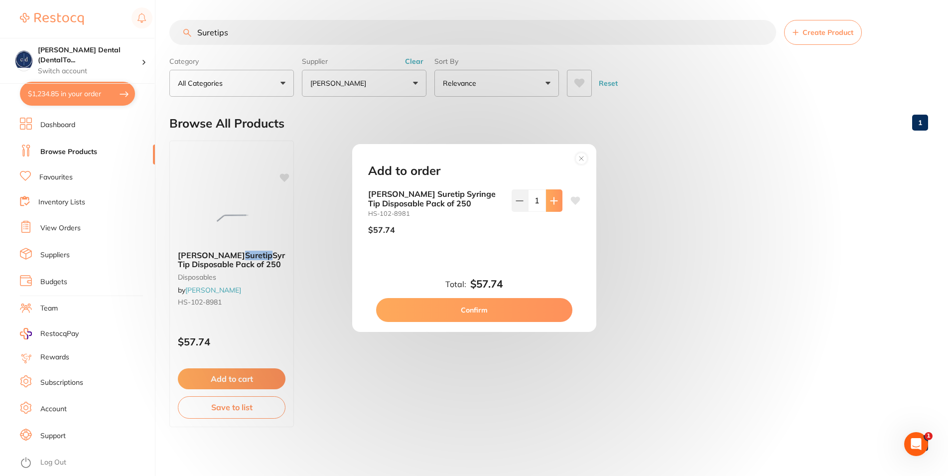
click at [550, 199] on button at bounding box center [554, 200] width 16 height 22
type input "3"
click at [477, 310] on button "Confirm" at bounding box center [474, 310] width 196 height 24
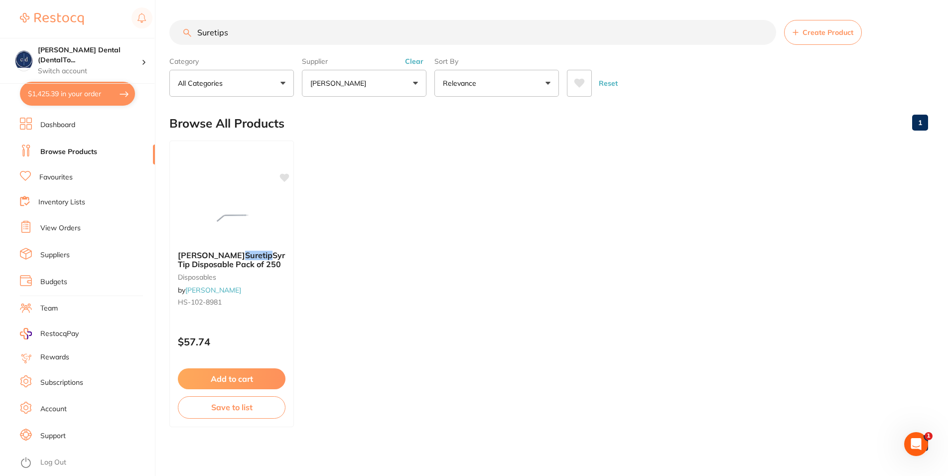
drag, startPoint x: 230, startPoint y: 31, endPoint x: 182, endPoint y: 33, distance: 47.4
click at [182, 33] on input "Suretips" at bounding box center [472, 32] width 607 height 25
type input "bib eze"
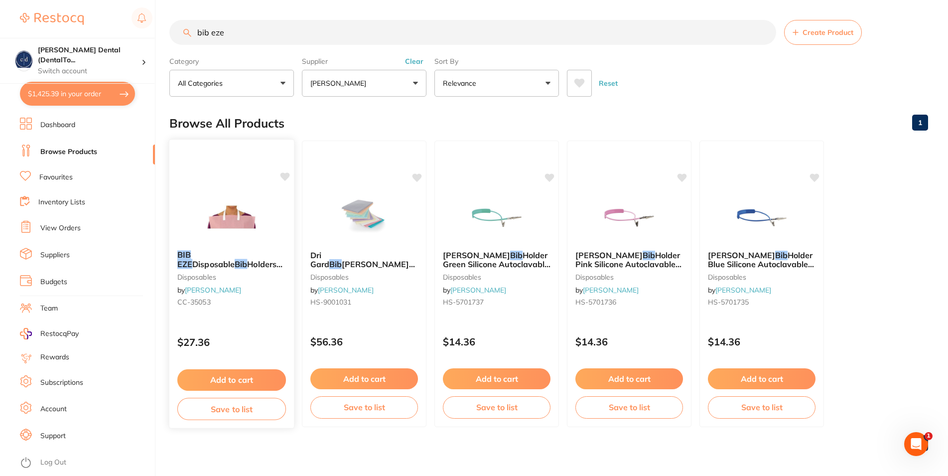
click at [253, 379] on button "Add to cart" at bounding box center [231, 379] width 109 height 21
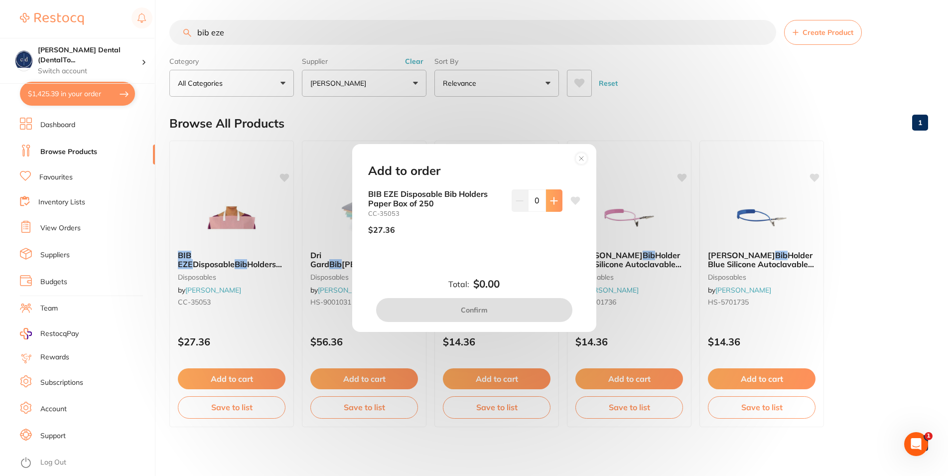
click at [546, 197] on button at bounding box center [554, 200] width 16 height 22
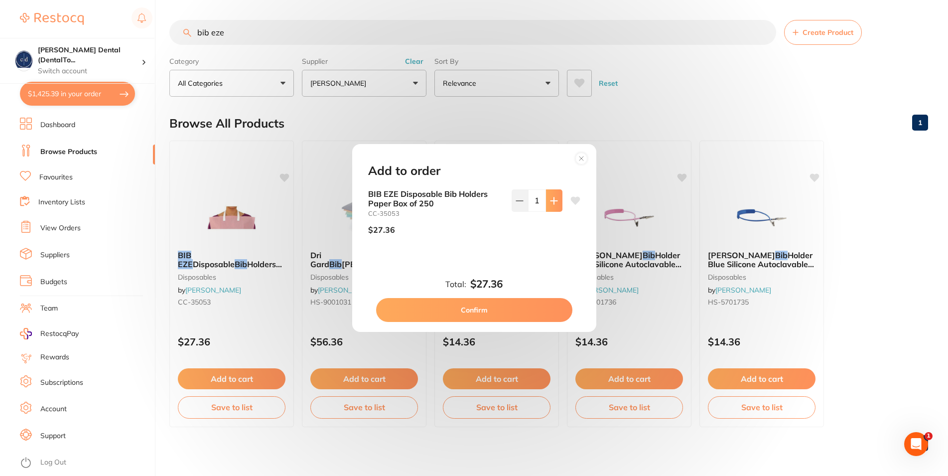
click at [551, 199] on icon at bounding box center [554, 200] width 6 height 6
type input "2"
click at [504, 307] on button "Confirm" at bounding box center [474, 310] width 196 height 24
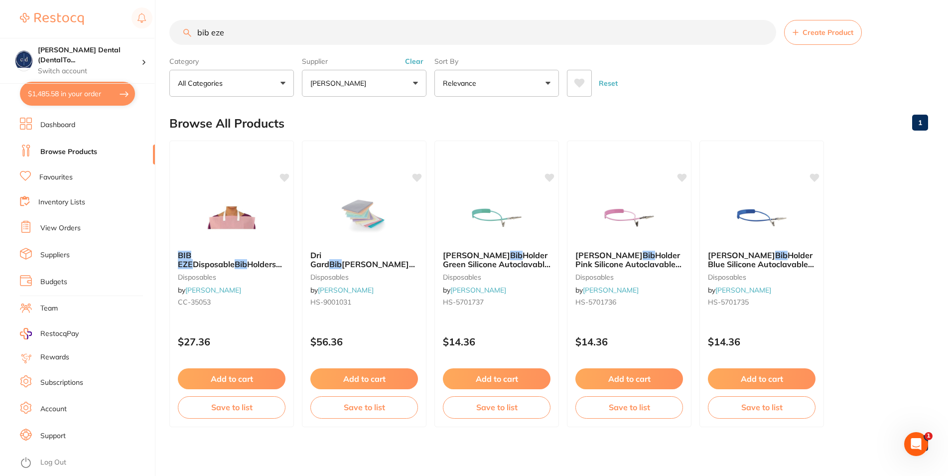
drag, startPoint x: 231, startPoint y: 36, endPoint x: 187, endPoint y: 23, distance: 45.7
click at [187, 23] on input "bib eze" at bounding box center [472, 32] width 607 height 25
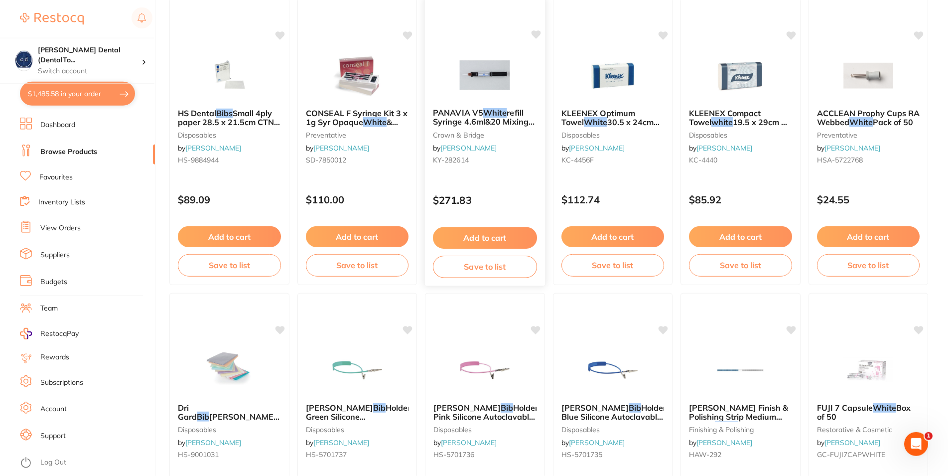
scroll to position [114, 0]
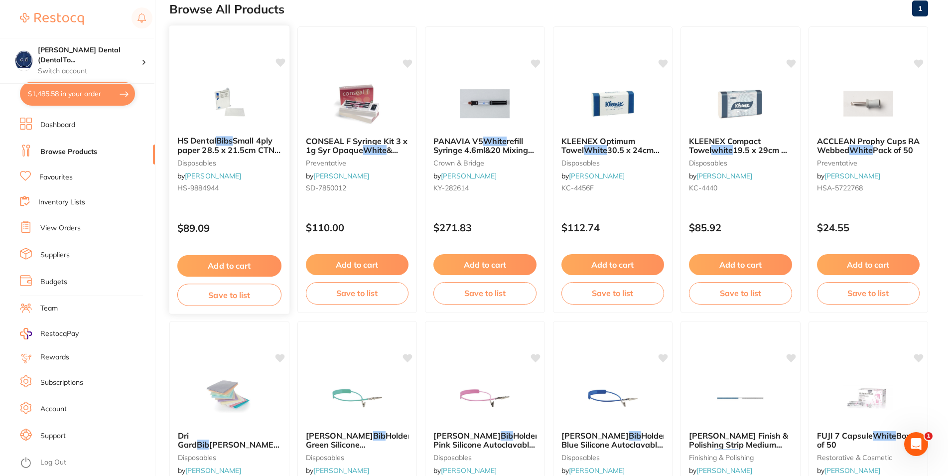
type input "whote bibs"
click at [244, 265] on button "Add to cart" at bounding box center [229, 265] width 104 height 21
click at [244, 265] on div at bounding box center [474, 238] width 948 height 476
click at [66, 91] on button "$1,485.58 in your order" at bounding box center [77, 94] width 115 height 24
checkbox input "true"
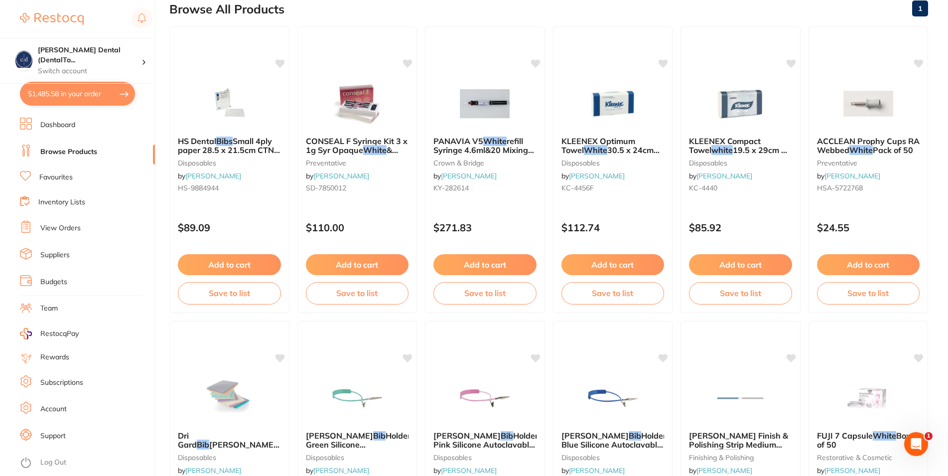
checkbox input "true"
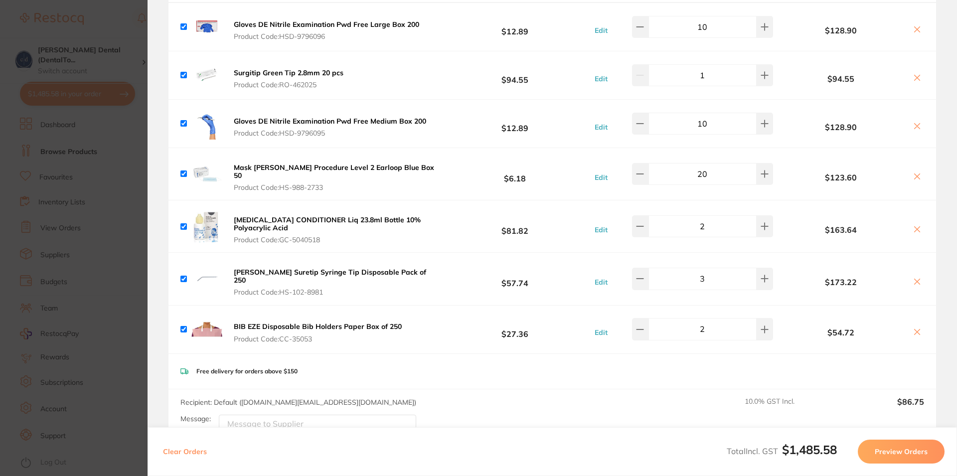
scroll to position [0, 0]
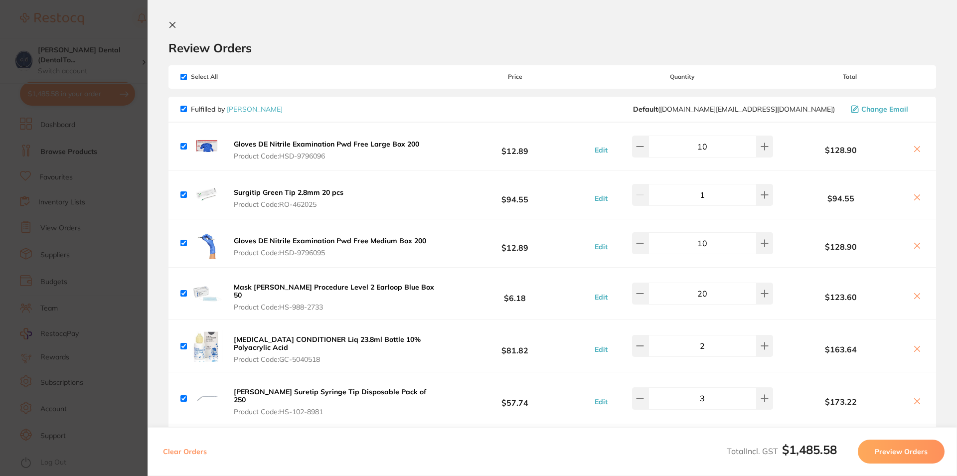
click at [168, 23] on icon at bounding box center [172, 25] width 8 height 8
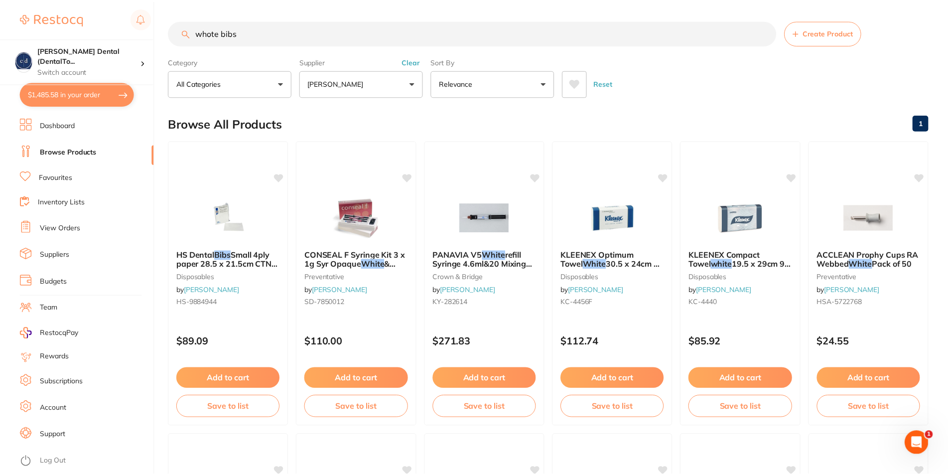
scroll to position [114, 0]
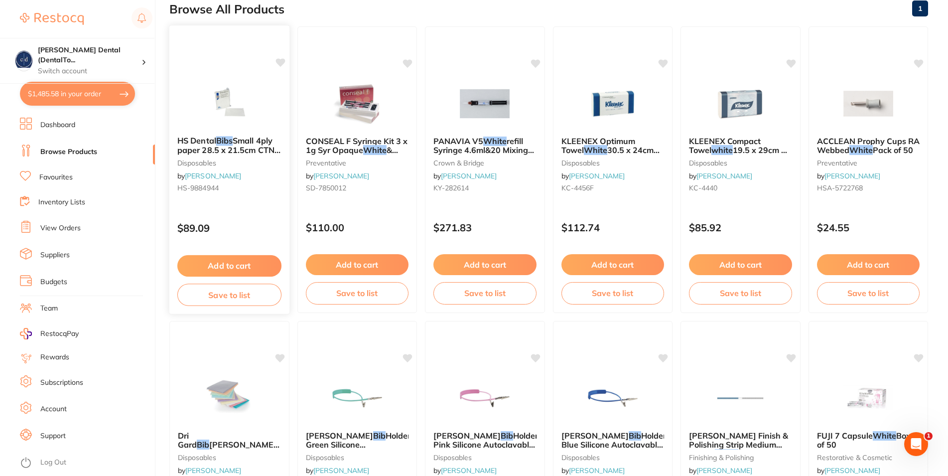
click at [236, 262] on button "Add to cart" at bounding box center [229, 265] width 104 height 21
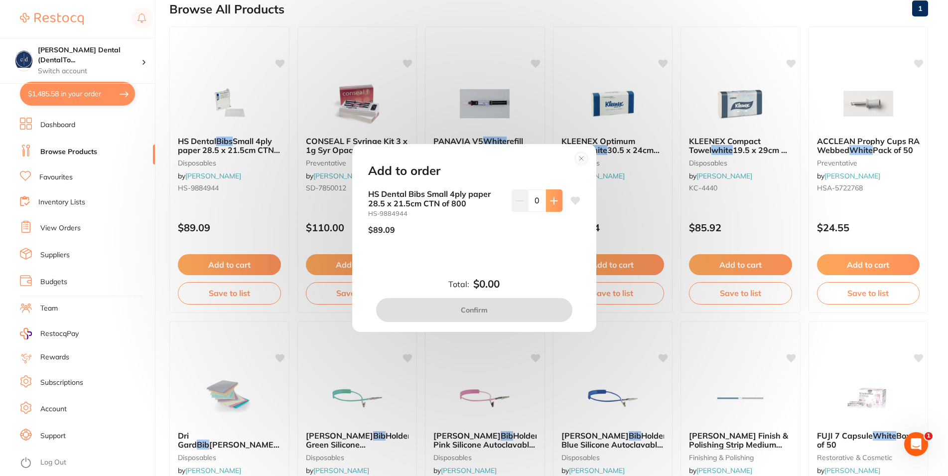
scroll to position [0, 0]
click at [550, 200] on icon at bounding box center [554, 201] width 8 height 8
type input "1"
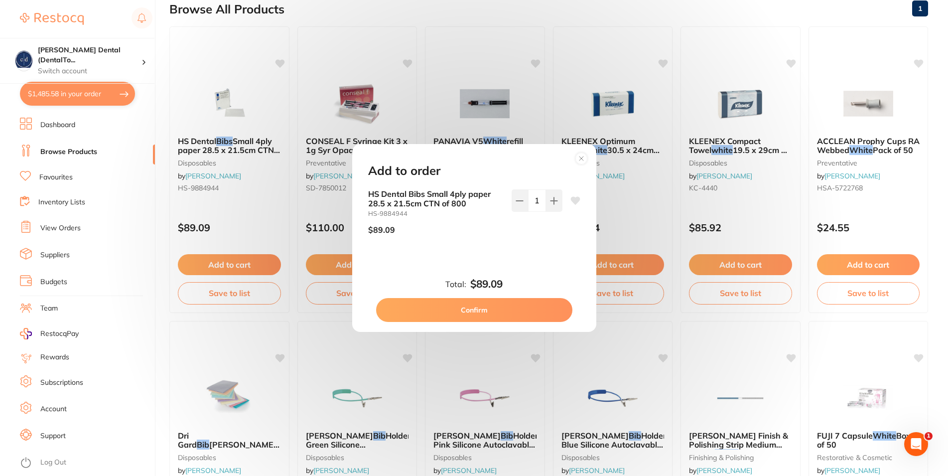
click at [488, 307] on button "Confirm" at bounding box center [474, 310] width 196 height 24
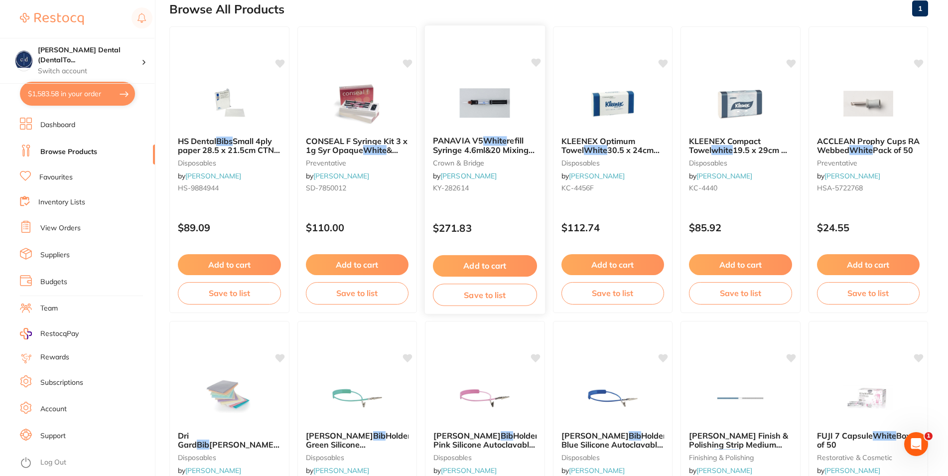
checkbox input "false"
click at [732, 142] on span "KLEENEX Compact Towel" at bounding box center [725, 145] width 72 height 19
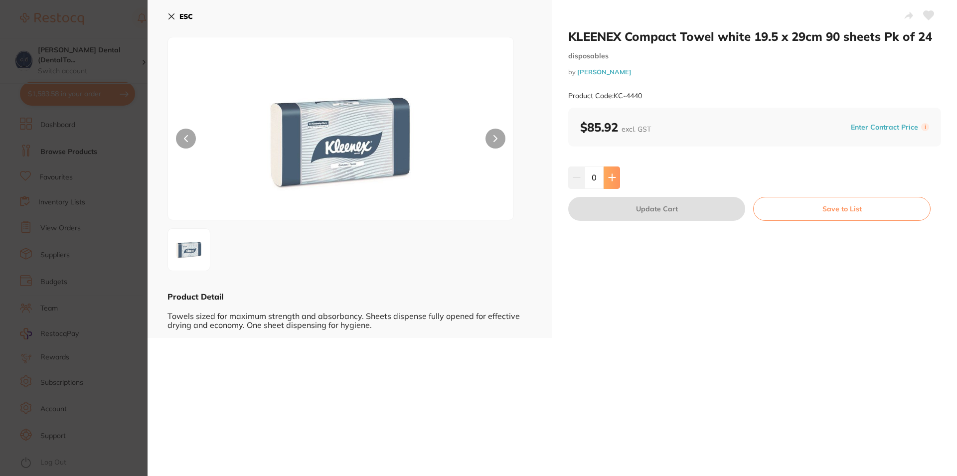
click at [608, 176] on icon at bounding box center [612, 177] width 8 height 8
type input "1"
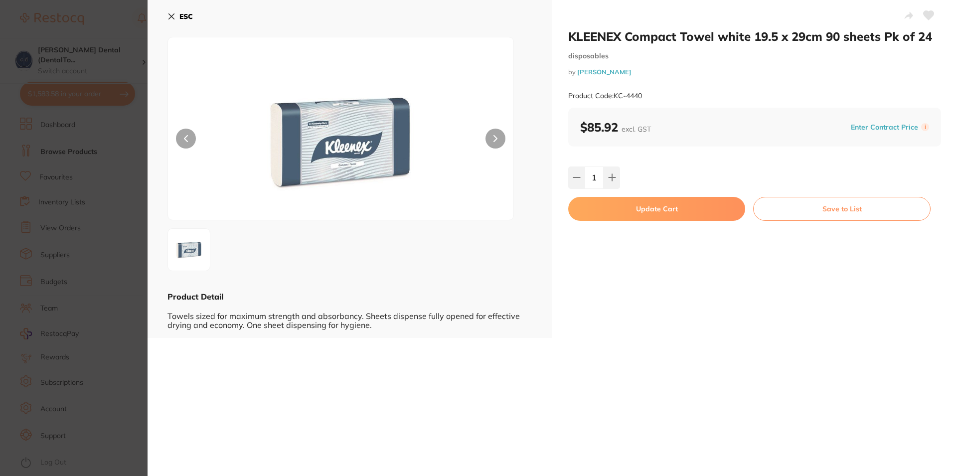
click at [637, 211] on button "Update Cart" at bounding box center [656, 209] width 177 height 24
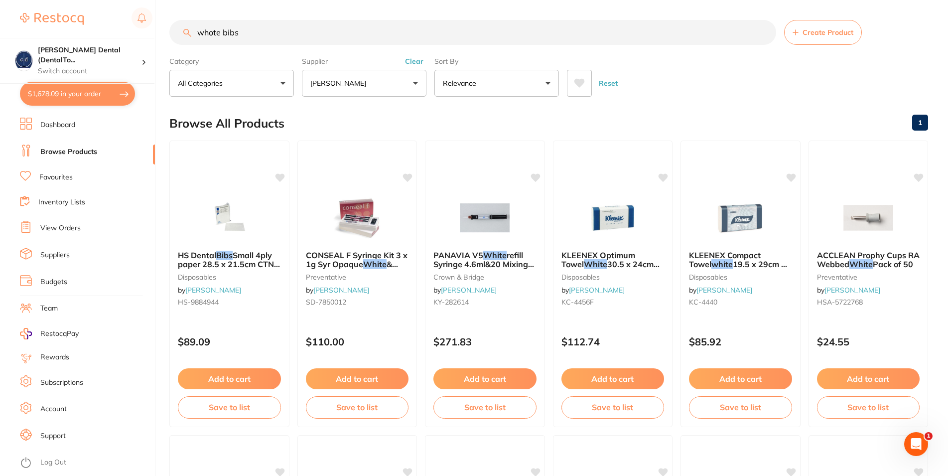
drag, startPoint x: 243, startPoint y: 34, endPoint x: 195, endPoint y: 32, distance: 47.9
click at [195, 32] on input "whote bibs" at bounding box center [472, 32] width 607 height 25
drag, startPoint x: 241, startPoint y: 33, endPoint x: 194, endPoint y: 35, distance: 46.9
click at [194, 35] on input "whote bibs" at bounding box center [472, 32] width 607 height 25
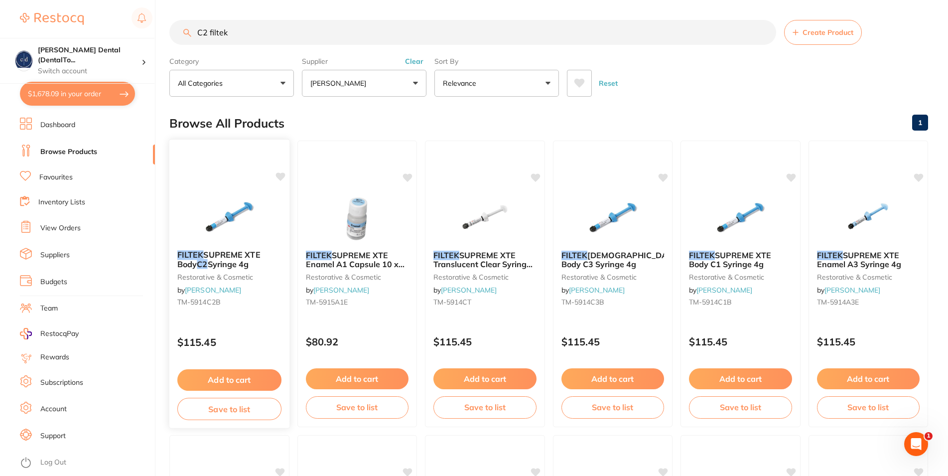
type input "C2 filtek"
click at [256, 380] on button "Add to cart" at bounding box center [229, 379] width 104 height 21
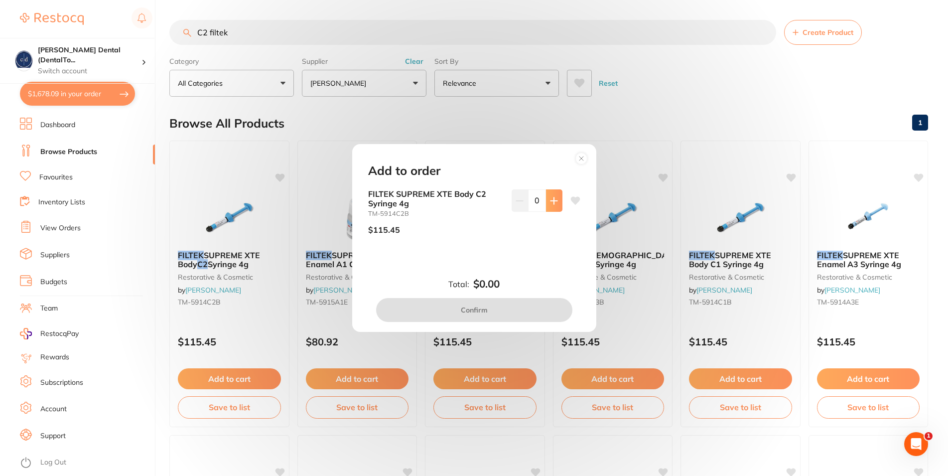
click at [551, 200] on icon at bounding box center [554, 200] width 6 height 6
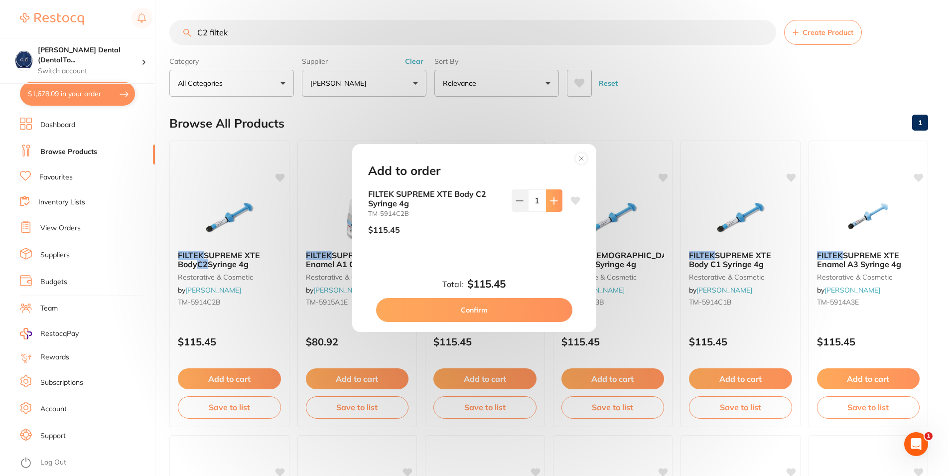
click at [546, 197] on button at bounding box center [554, 200] width 16 height 22
type input "2"
click at [477, 307] on button "Confirm" at bounding box center [474, 310] width 196 height 24
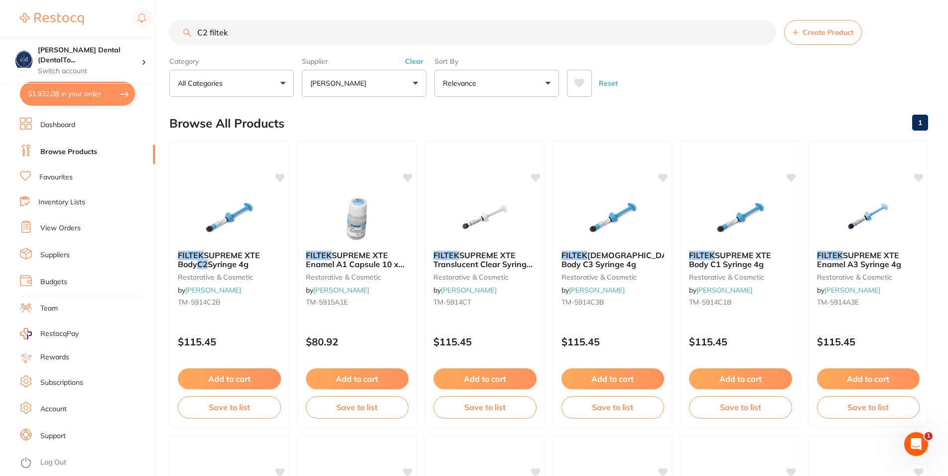
drag, startPoint x: 209, startPoint y: 33, endPoint x: 203, endPoint y: 34, distance: 5.7
click at [203, 34] on input "C2 filtek" at bounding box center [472, 32] width 607 height 25
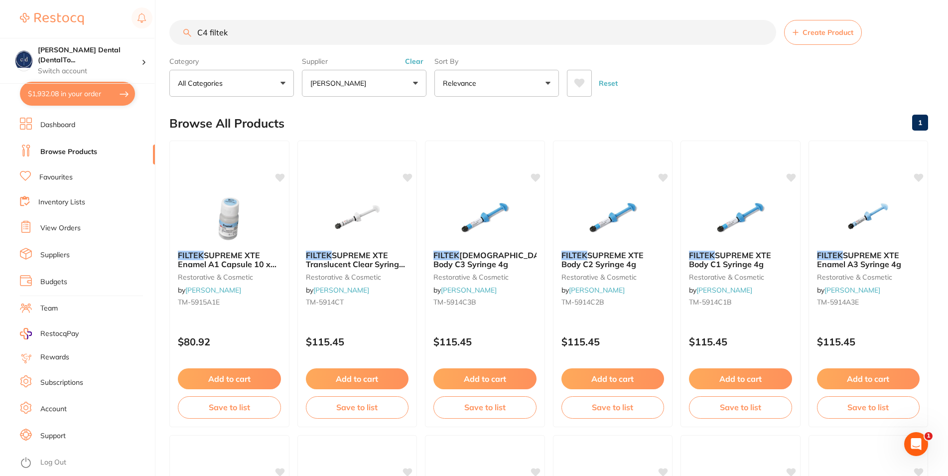
drag, startPoint x: 231, startPoint y: 30, endPoint x: 182, endPoint y: 31, distance: 48.8
click at [182, 31] on input "C4 filtek" at bounding box center [472, 32] width 607 height 25
type input "scalpels"
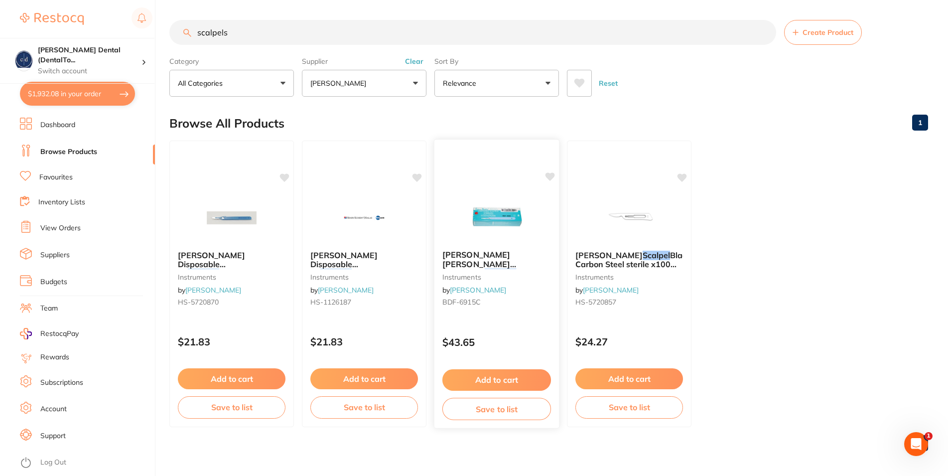
click at [505, 378] on button "Add to cart" at bounding box center [497, 379] width 109 height 21
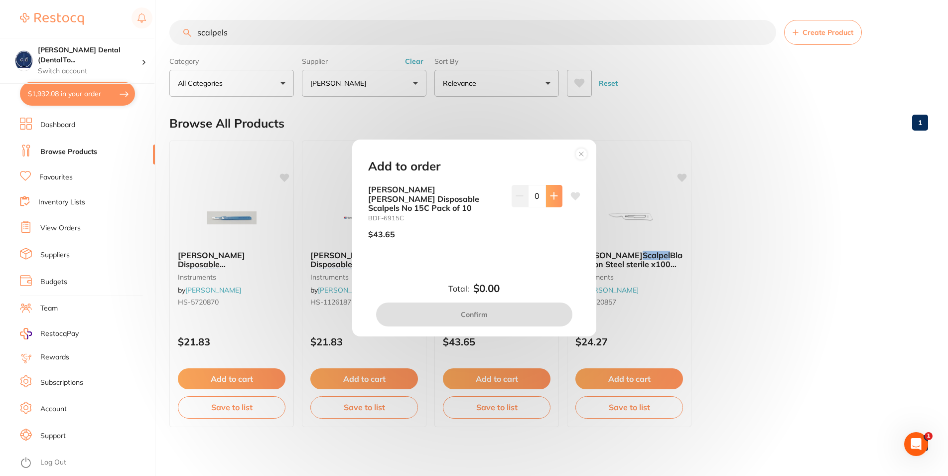
click at [551, 199] on icon at bounding box center [554, 196] width 6 height 6
type input "1"
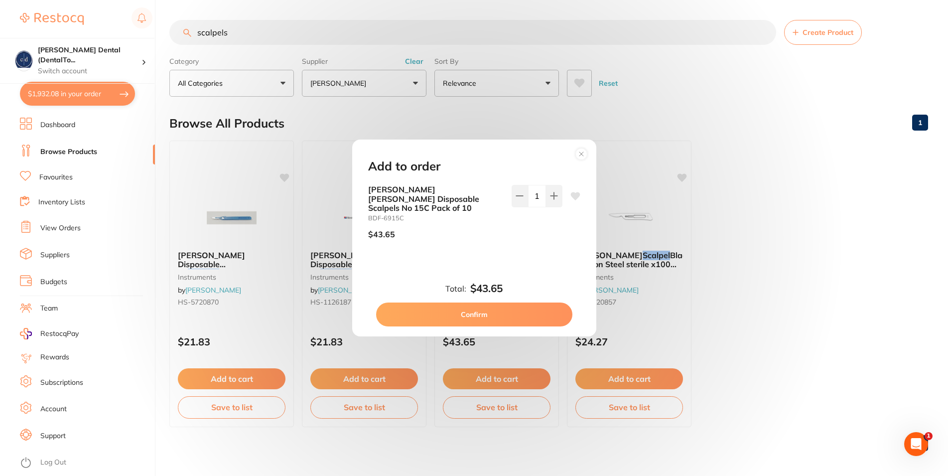
click at [502, 307] on button "Confirm" at bounding box center [474, 314] width 196 height 24
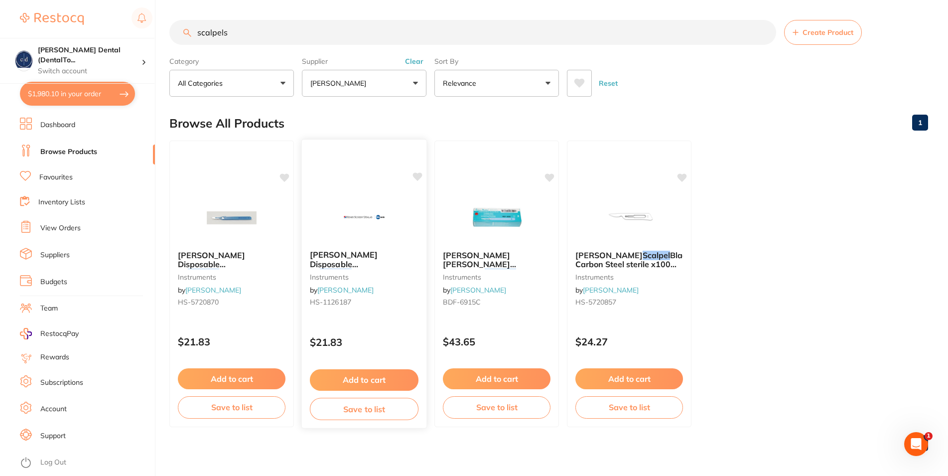
click at [362, 380] on button "Add to cart" at bounding box center [364, 379] width 109 height 21
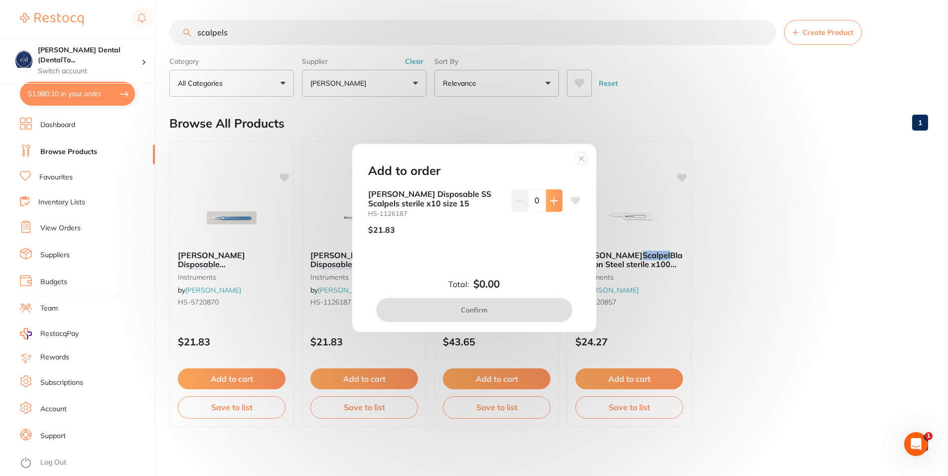
click at [551, 199] on icon at bounding box center [554, 200] width 6 height 6
type input "1"
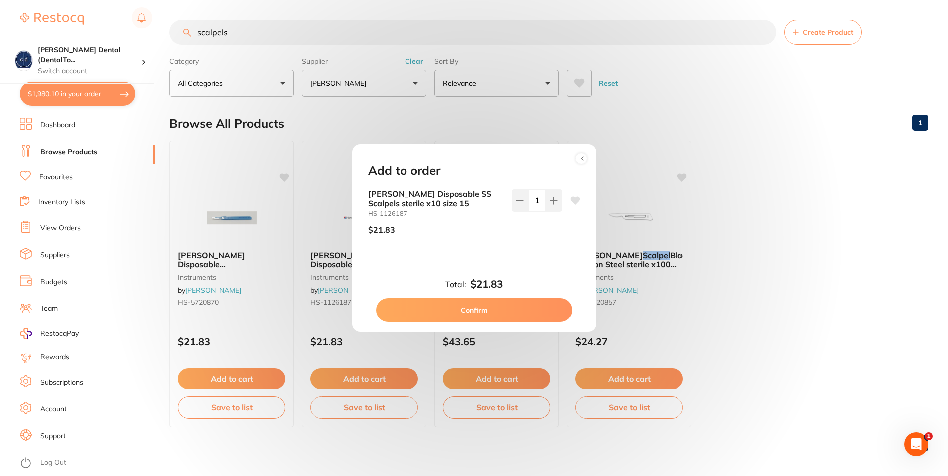
click at [482, 311] on button "Confirm" at bounding box center [474, 310] width 196 height 24
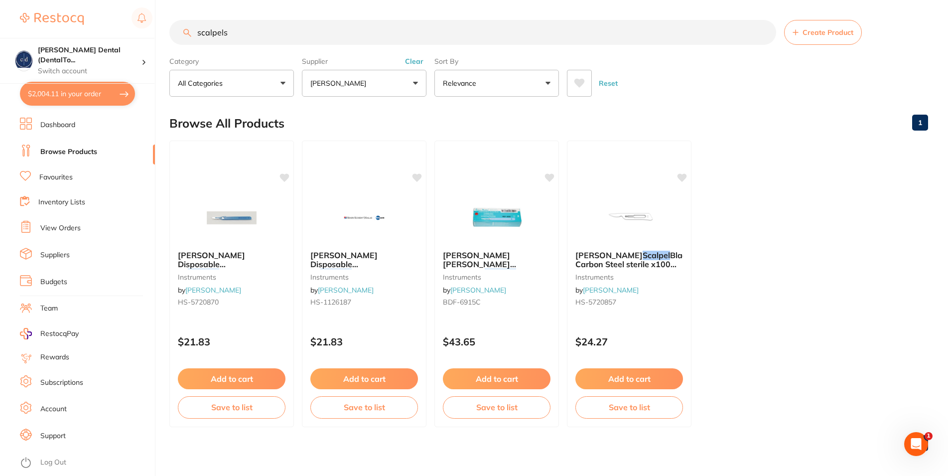
click at [51, 93] on button "$2,004.11 in your order" at bounding box center [77, 94] width 115 height 24
checkbox input "true"
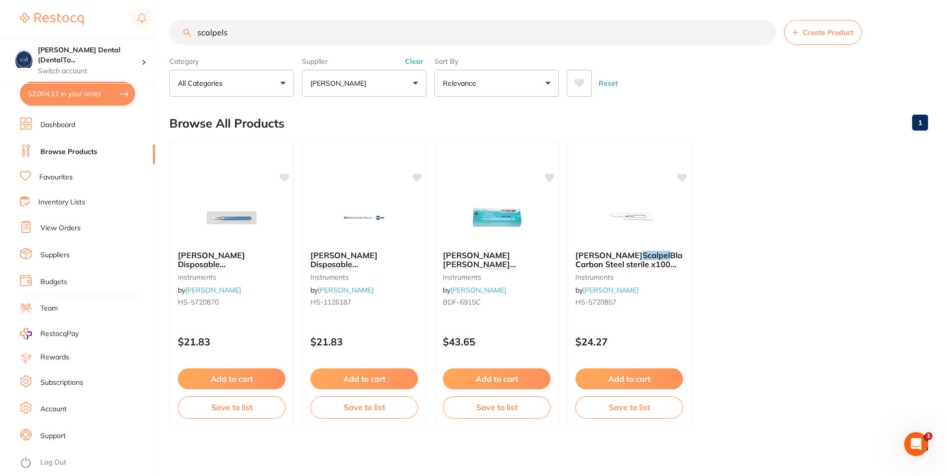
checkbox input "true"
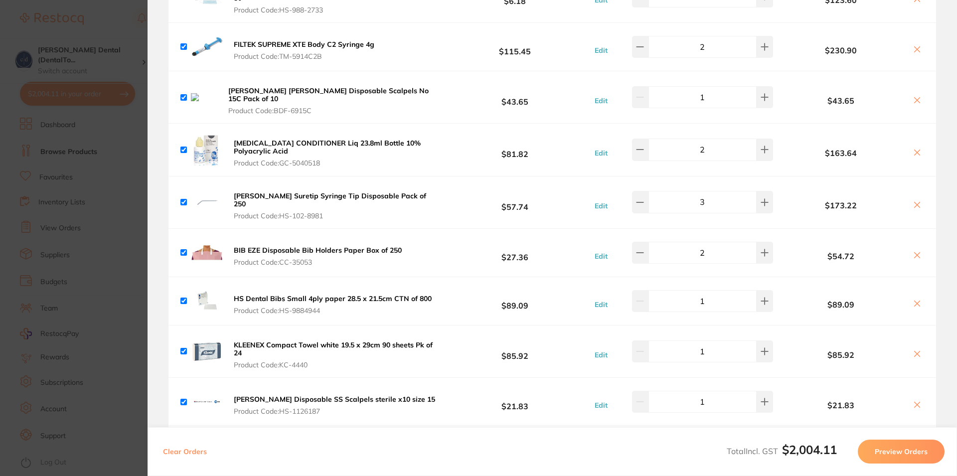
scroll to position [299, 0]
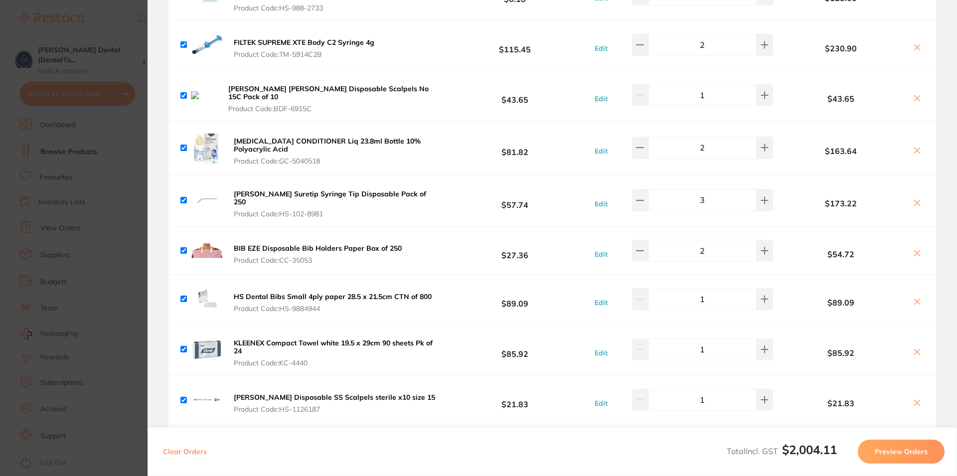
click at [294, 405] on span "Product Code: HS-1126187" at bounding box center [334, 409] width 201 height 8
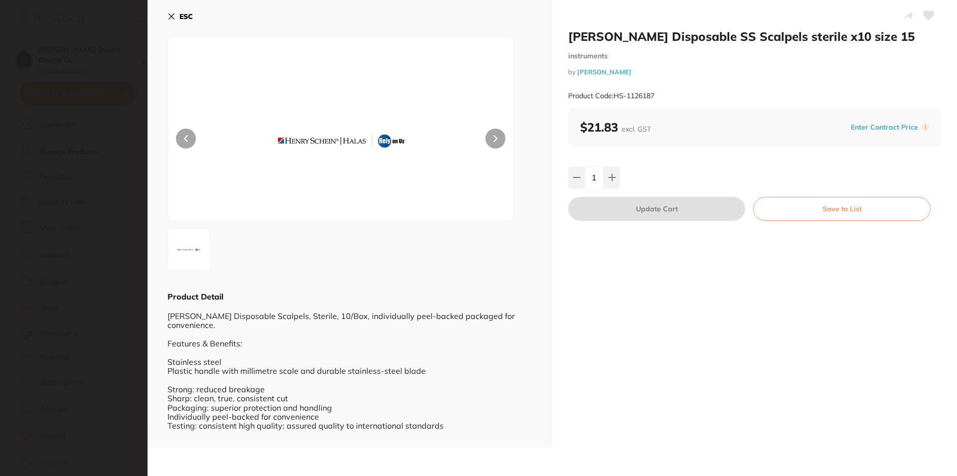
scroll to position [0, 0]
click at [170, 12] on icon at bounding box center [171, 16] width 8 height 8
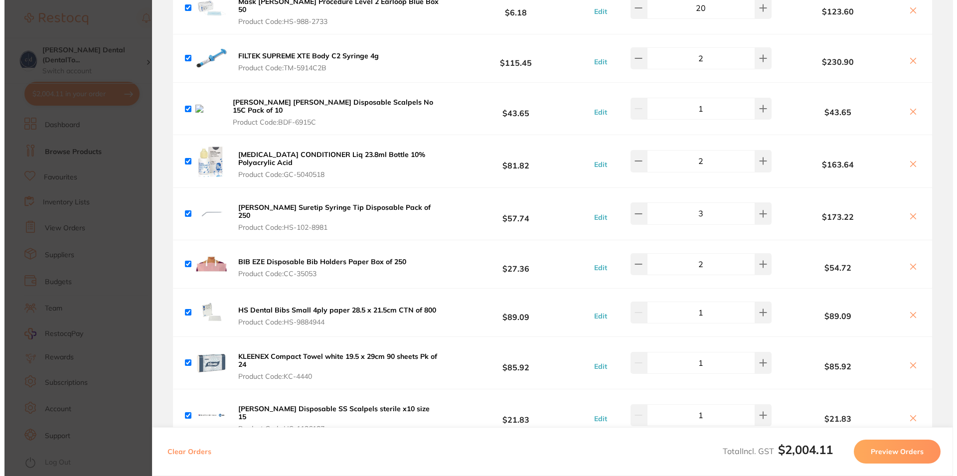
scroll to position [359, 0]
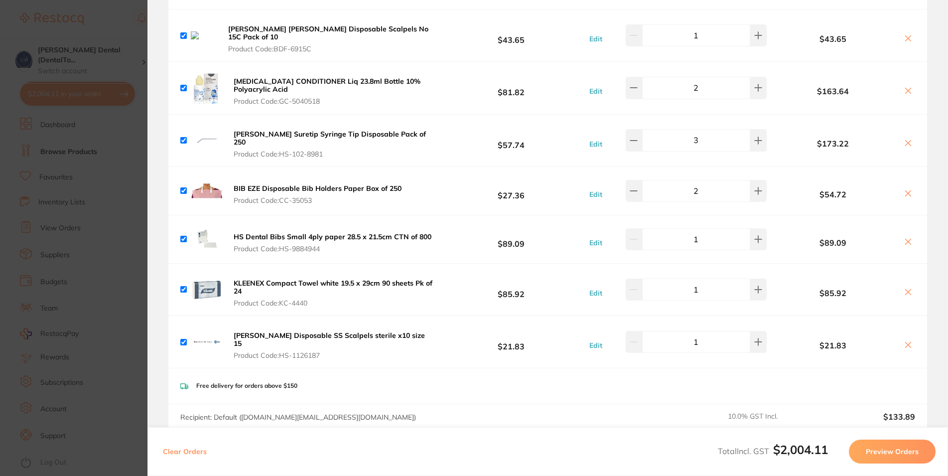
click at [904, 34] on icon at bounding box center [908, 38] width 8 height 8
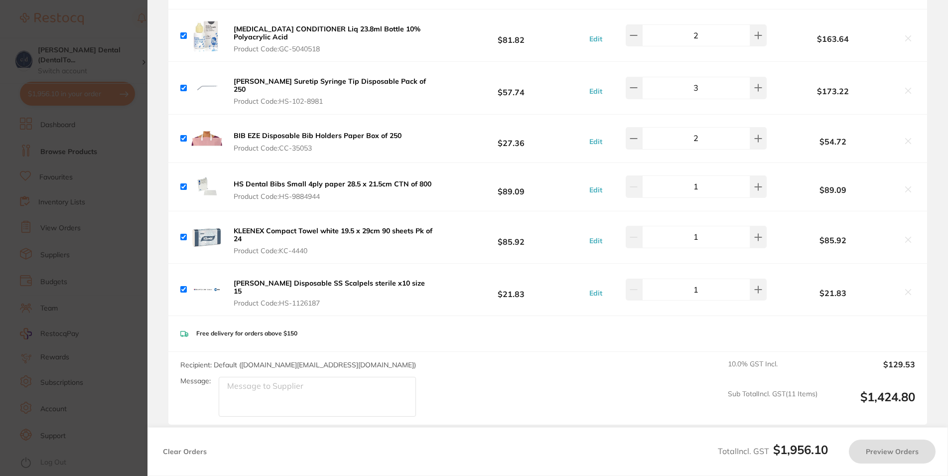
checkbox input "true"
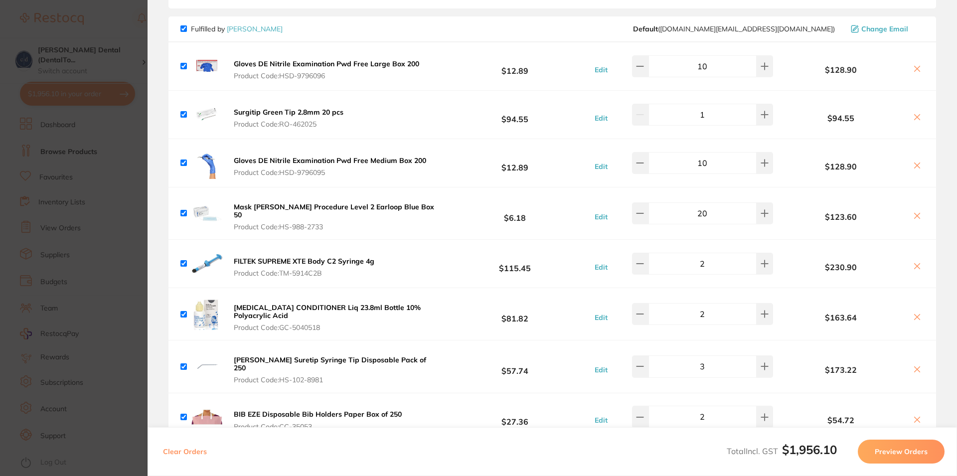
scroll to position [0, 0]
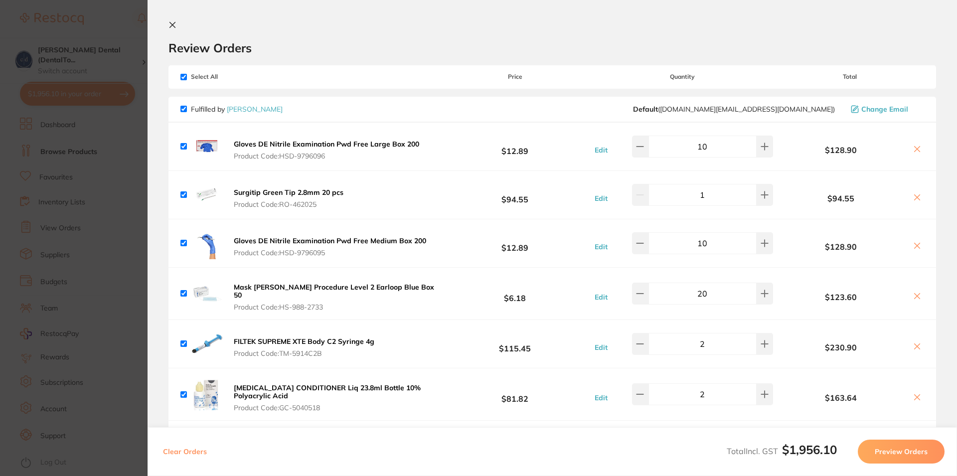
click at [172, 25] on icon at bounding box center [172, 24] width 5 height 5
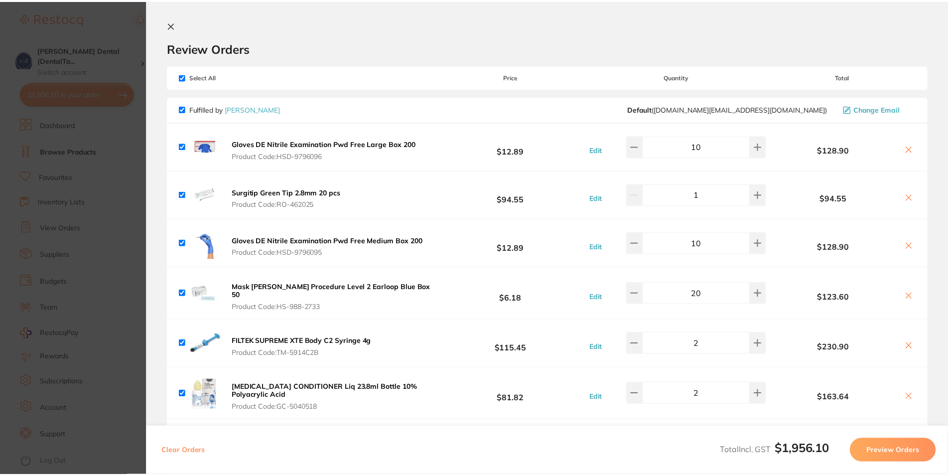
scroll to position [0, 0]
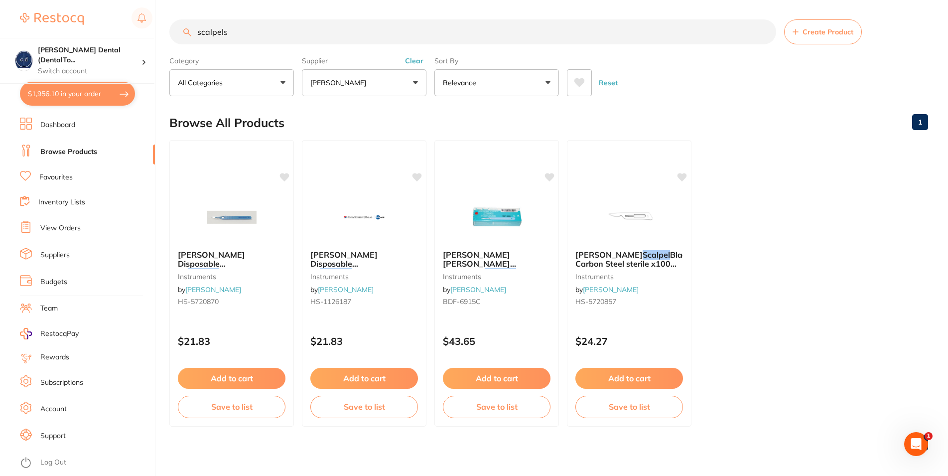
drag, startPoint x: 231, startPoint y: 33, endPoint x: 188, endPoint y: 32, distance: 42.9
click at [188, 32] on input "scalpels" at bounding box center [472, 31] width 607 height 25
click at [188, 32] on div "scalpels Create Product" at bounding box center [548, 31] width 759 height 25
drag, startPoint x: 235, startPoint y: 34, endPoint x: 192, endPoint y: 36, distance: 42.4
click at [192, 36] on input "scalpels" at bounding box center [472, 31] width 607 height 25
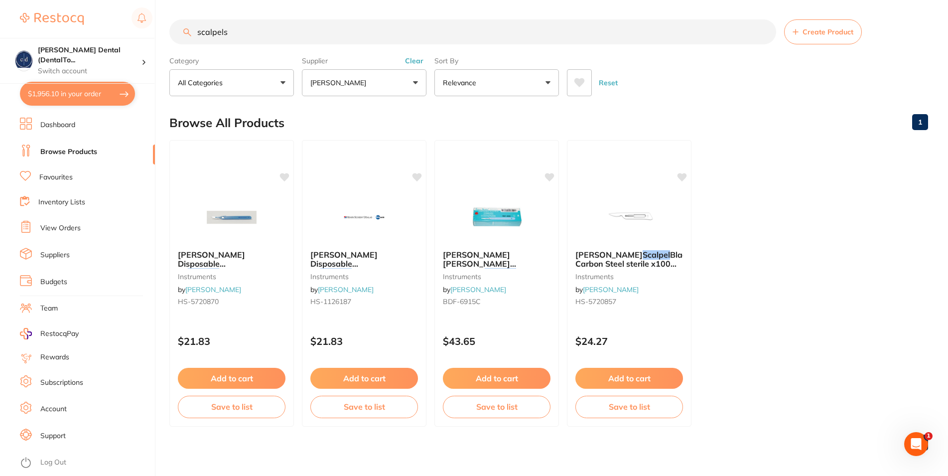
click at [192, 36] on input "scalpels" at bounding box center [472, 31] width 607 height 25
type input "s"
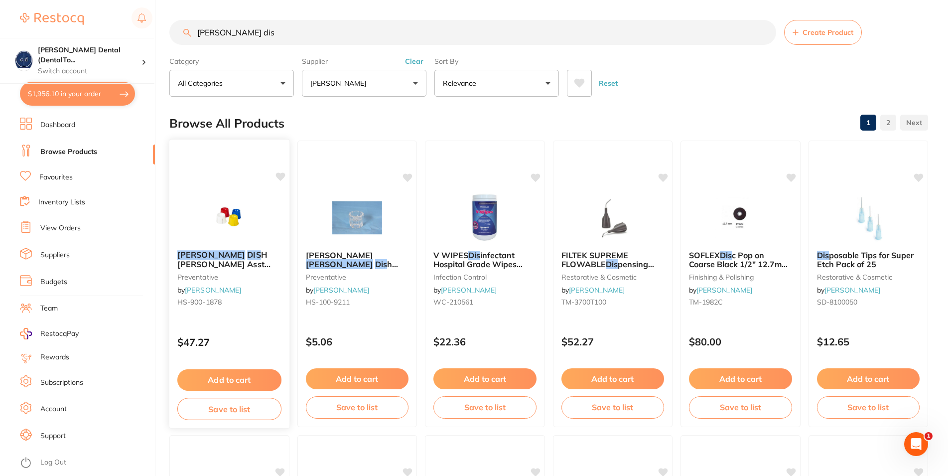
scroll to position [0, 0]
type input "[PERSON_NAME] dis"
click at [252, 378] on button "Add to cart" at bounding box center [229, 379] width 104 height 21
click at [252, 378] on div at bounding box center [474, 238] width 948 height 476
click at [209, 375] on button "Add to cart" at bounding box center [229, 379] width 104 height 21
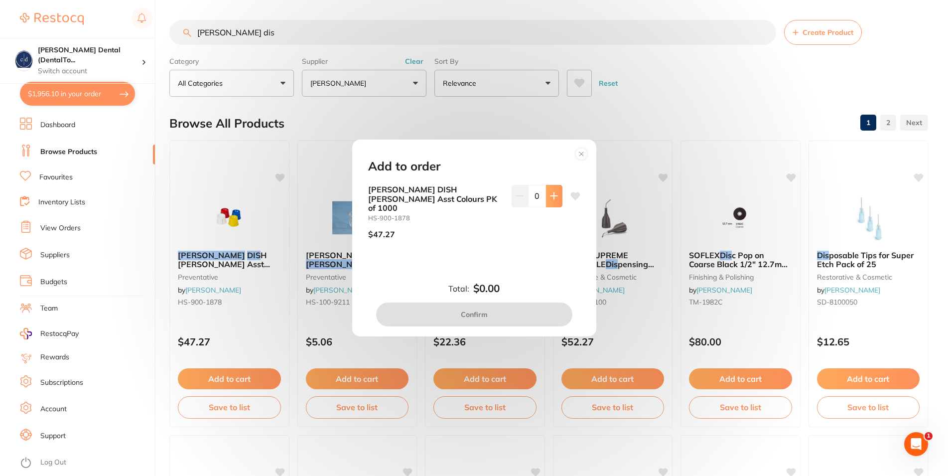
drag, startPoint x: 544, startPoint y: 205, endPoint x: 548, endPoint y: 201, distance: 5.3
click at [550, 200] on icon at bounding box center [554, 196] width 8 height 8
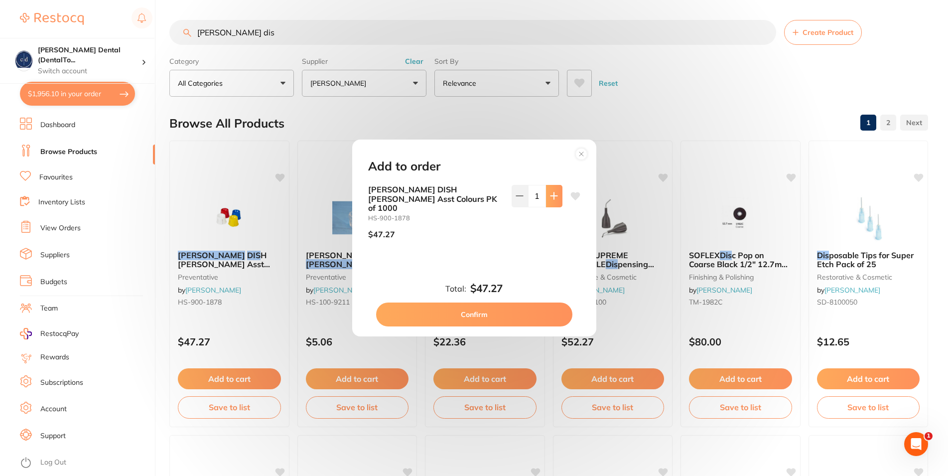
type input "1"
click at [485, 305] on button "Confirm" at bounding box center [474, 314] width 196 height 24
checkbox input "false"
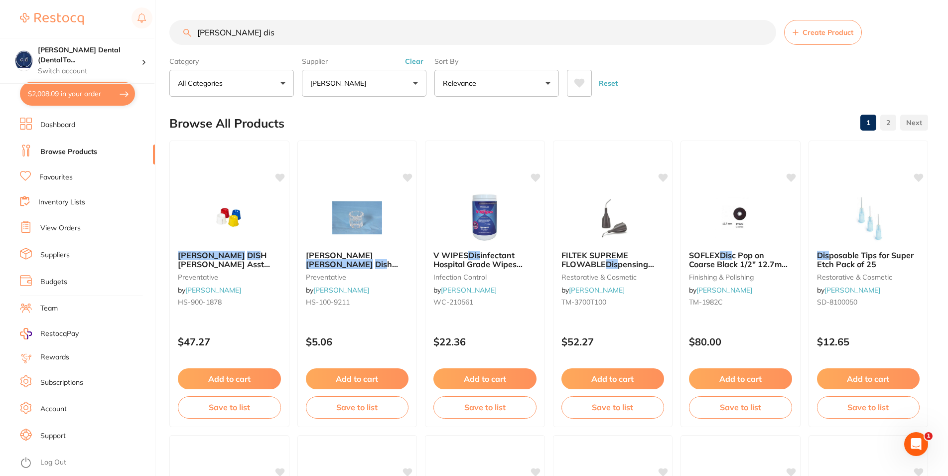
click at [68, 91] on button "$2,008.09 in your order" at bounding box center [77, 94] width 115 height 24
checkbox input "true"
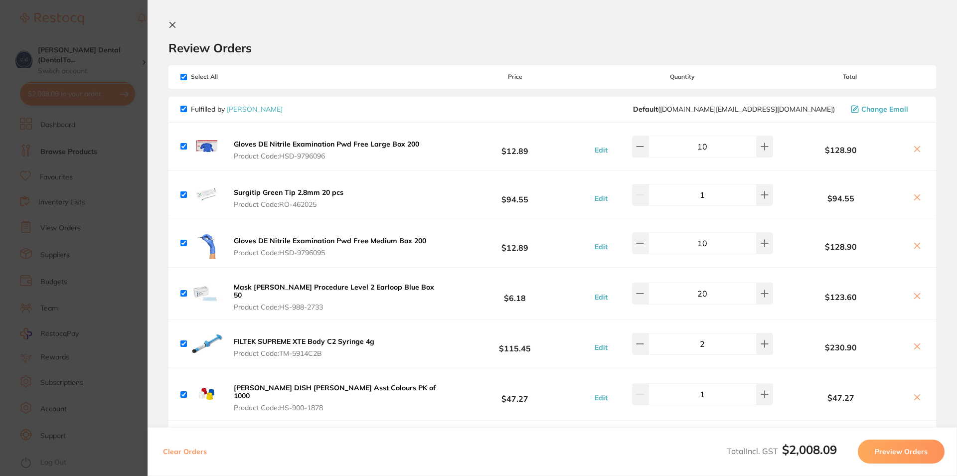
click at [894, 450] on button "Preview Orders" at bounding box center [901, 452] width 87 height 24
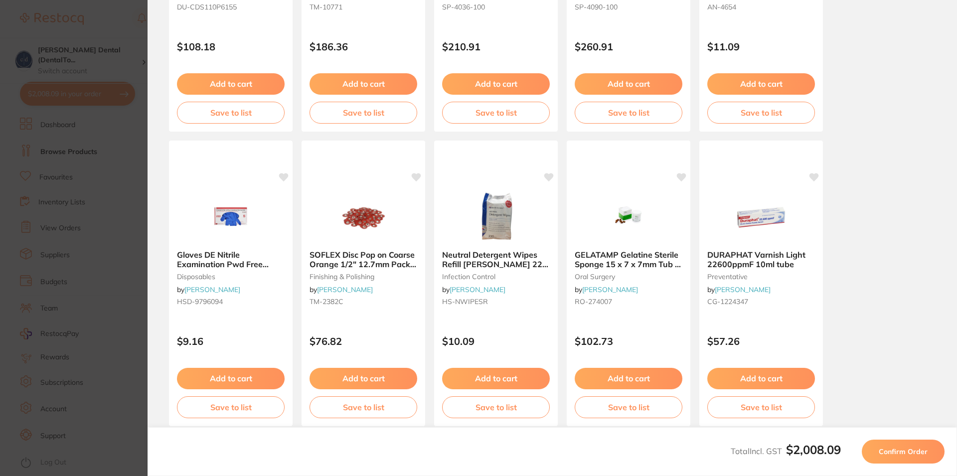
scroll to position [261, 0]
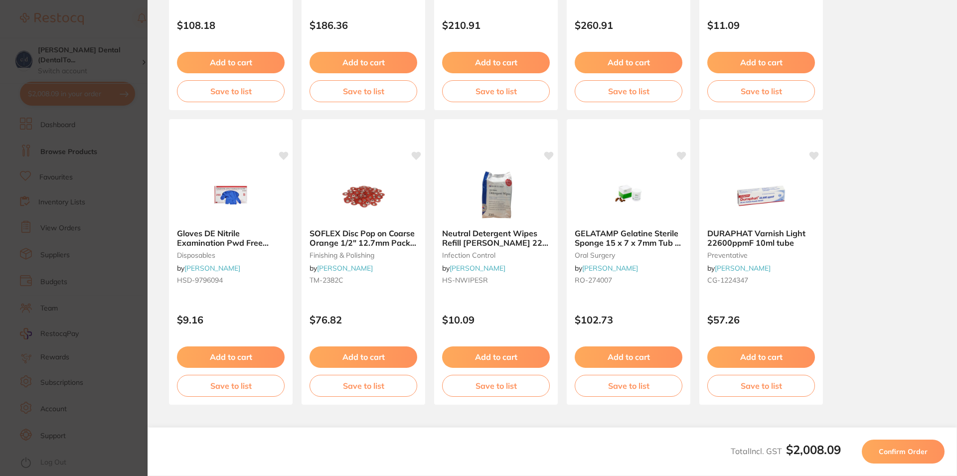
click at [947, 388] on section "Back Your orders are being processed and we will notify you once we have placed…" at bounding box center [552, 238] width 809 height 476
click at [897, 449] on span "Confirm Order" at bounding box center [903, 451] width 49 height 9
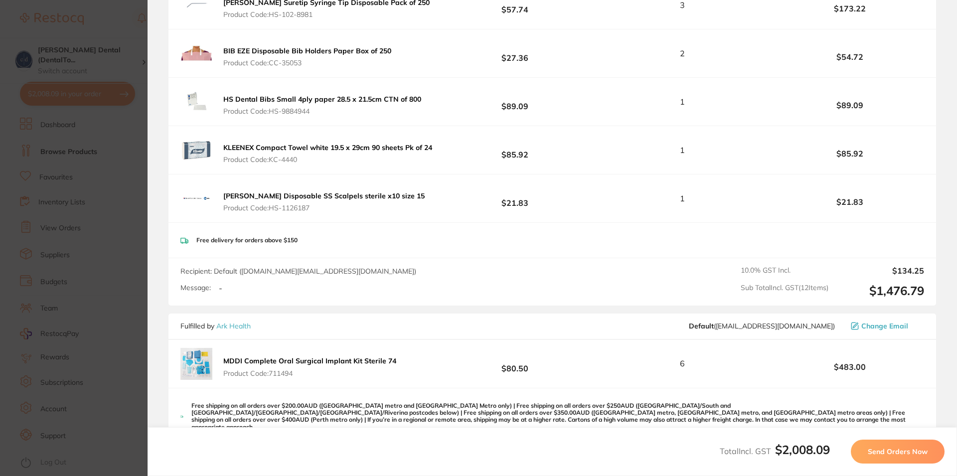
scroll to position [583, 0]
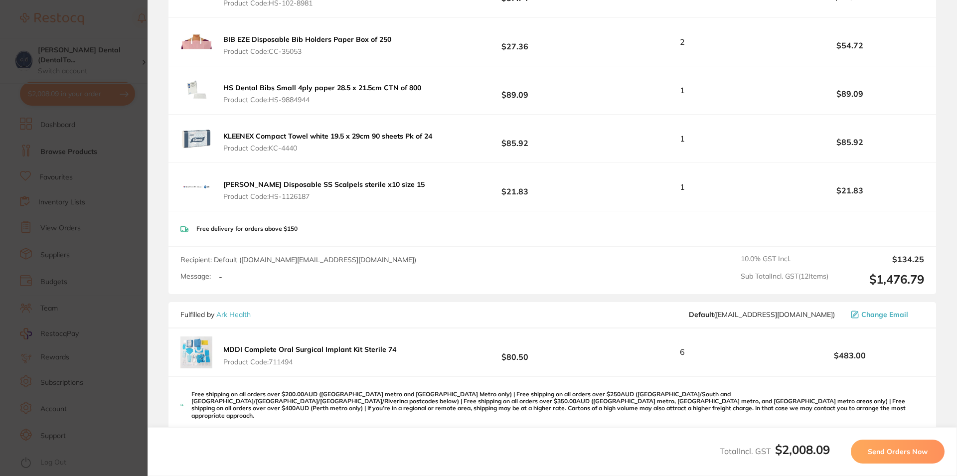
click at [894, 450] on span "Send Orders Now" at bounding box center [898, 451] width 60 height 9
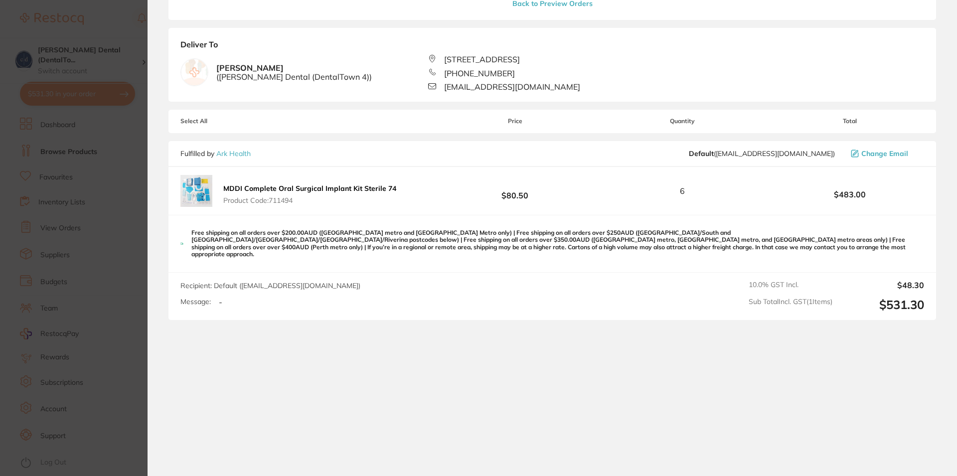
scroll to position [101, 0]
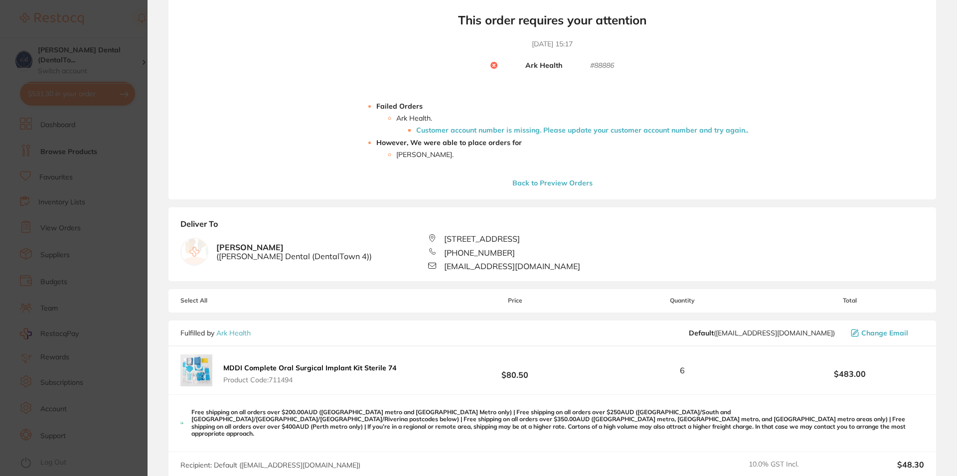
click at [453, 69] on div "Your orders are being processed and we will notify you once we have placed the …" at bounding box center [551, 73] width 767 height 254
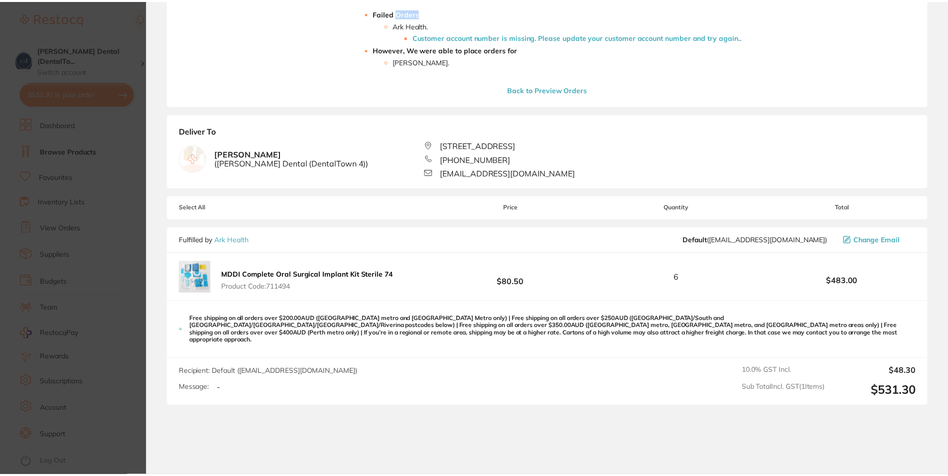
scroll to position [211, 0]
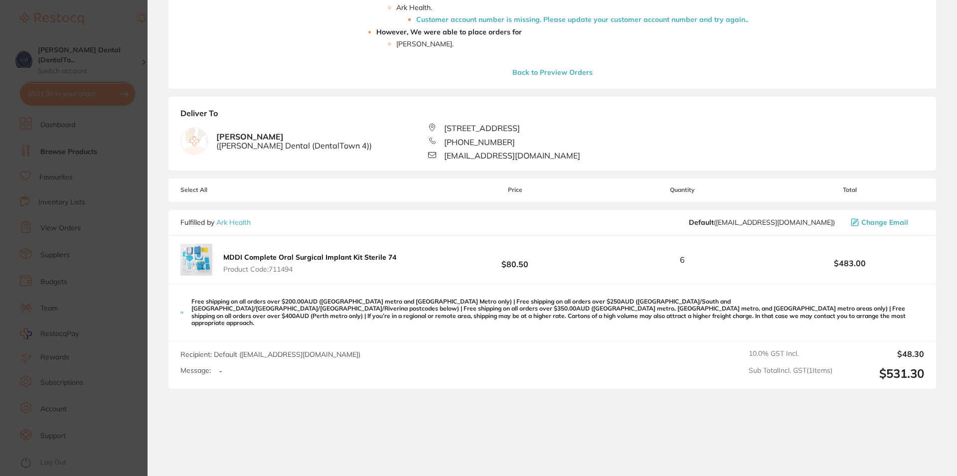
drag, startPoint x: 299, startPoint y: 268, endPoint x: 225, endPoint y: 267, distance: 74.3
click at [225, 267] on span "Product Code: 711494" at bounding box center [309, 269] width 173 height 8
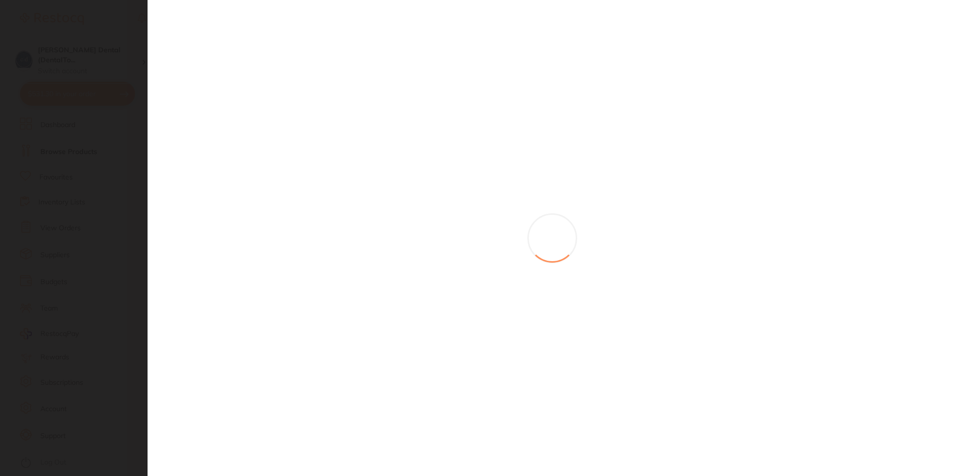
click at [218, 261] on section at bounding box center [478, 238] width 957 height 476
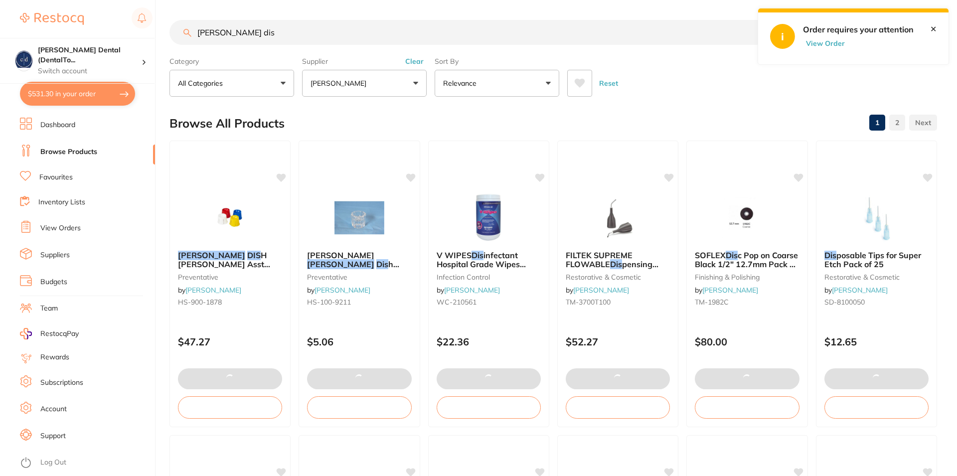
click at [218, 286] on link "[PERSON_NAME]" at bounding box center [213, 290] width 56 height 9
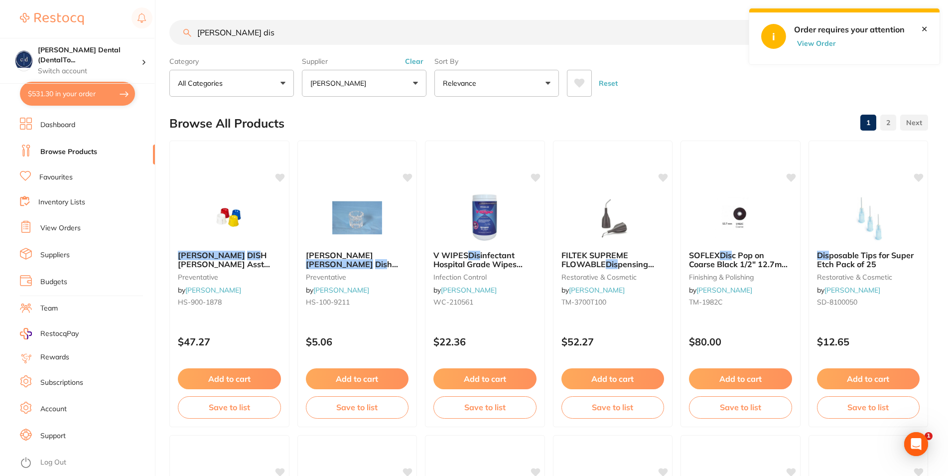
click at [793, 39] on button "Create Product" at bounding box center [823, 32] width 78 height 25
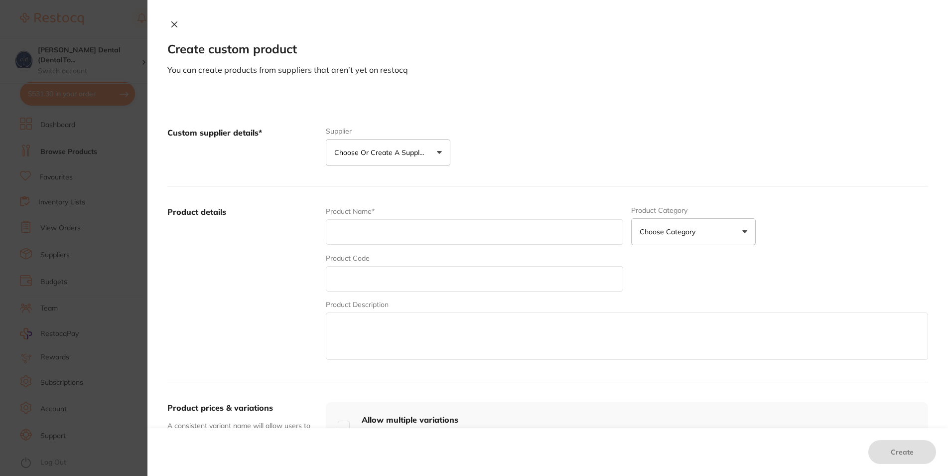
click at [172, 22] on icon at bounding box center [174, 24] width 5 height 5
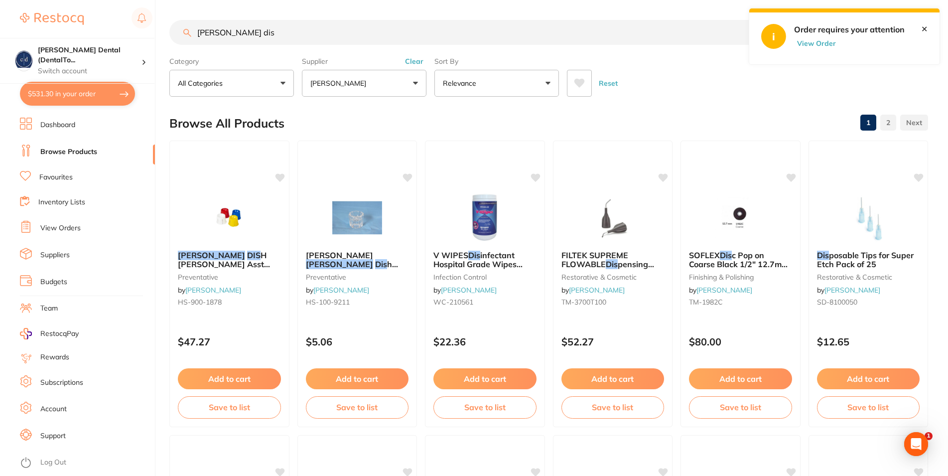
click at [879, 41] on div "[PERSON_NAME] dis Create Product" at bounding box center [548, 32] width 759 height 25
click at [825, 42] on button "View Order" at bounding box center [819, 43] width 50 height 9
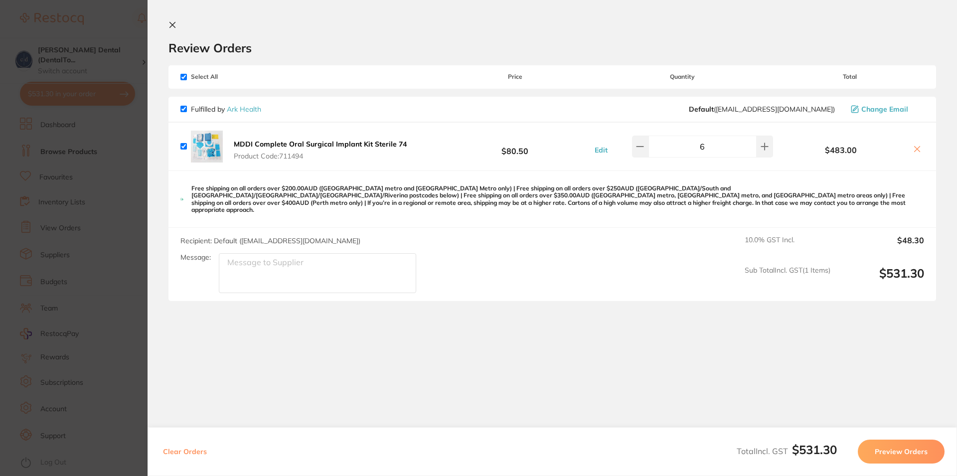
click at [910, 147] on div "$483.00" at bounding box center [849, 146] width 149 height 17
click at [913, 147] on icon at bounding box center [917, 149] width 8 height 8
checkbox input "false"
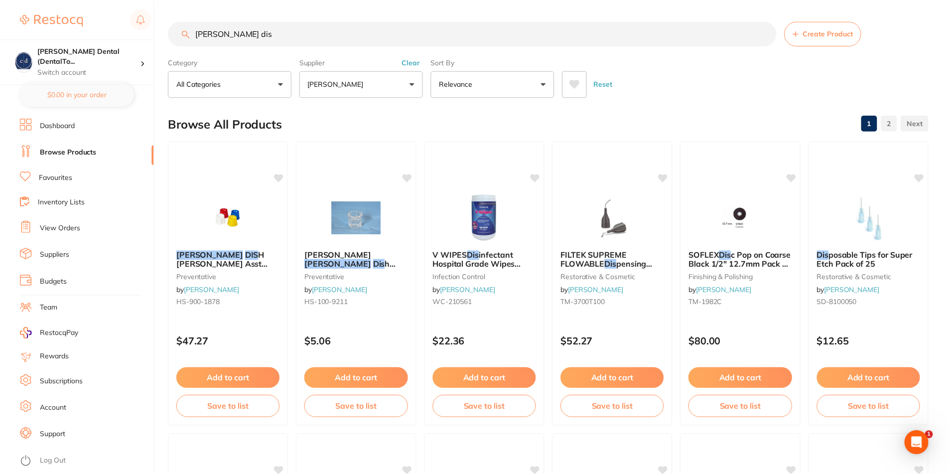
scroll to position [27, 0]
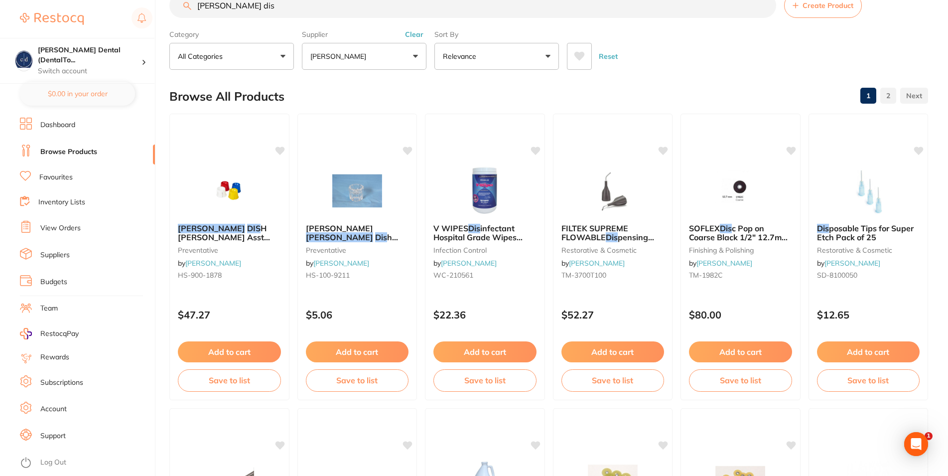
click at [66, 223] on link "View Orders" at bounding box center [60, 228] width 40 height 10
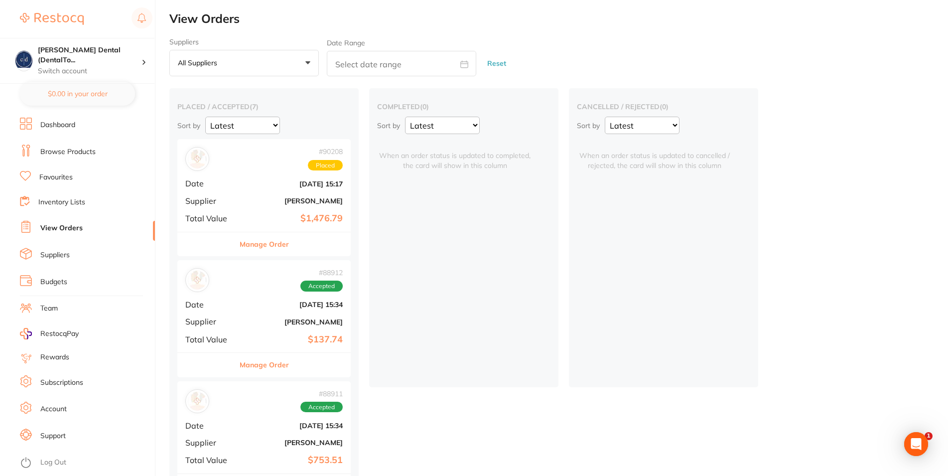
click at [323, 170] on span "Placed" at bounding box center [325, 165] width 35 height 11
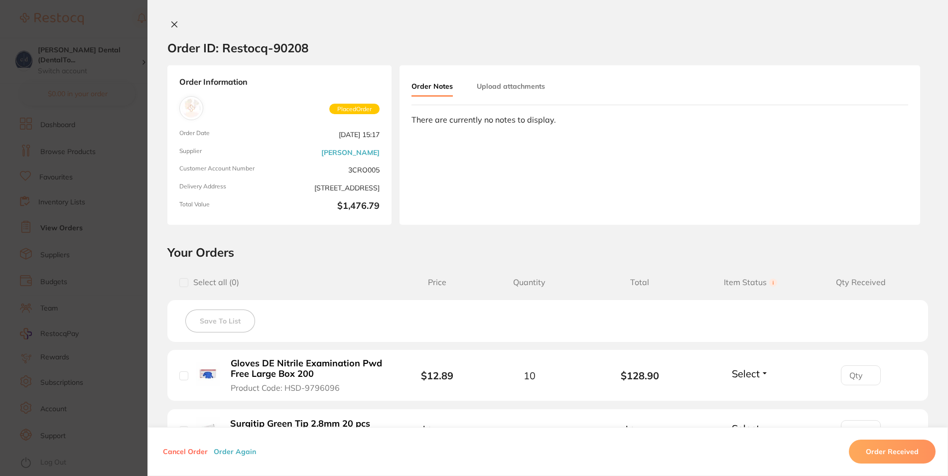
drag, startPoint x: 345, startPoint y: 359, endPoint x: 455, endPoint y: 67, distance: 311.6
click at [455, 67] on div "Order Notes Upload attachments There are currently no notes to display." at bounding box center [660, 144] width 521 height 159
click at [172, 23] on icon at bounding box center [174, 24] width 5 height 5
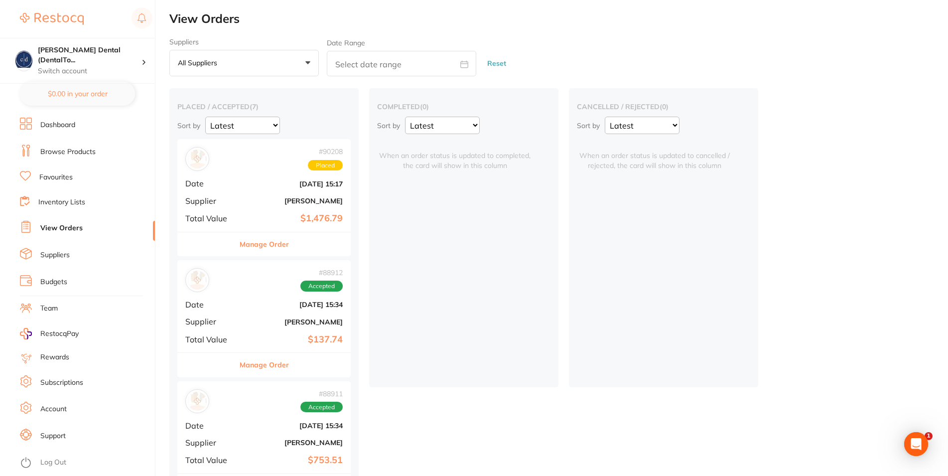
click at [323, 166] on span "Placed" at bounding box center [325, 165] width 35 height 11
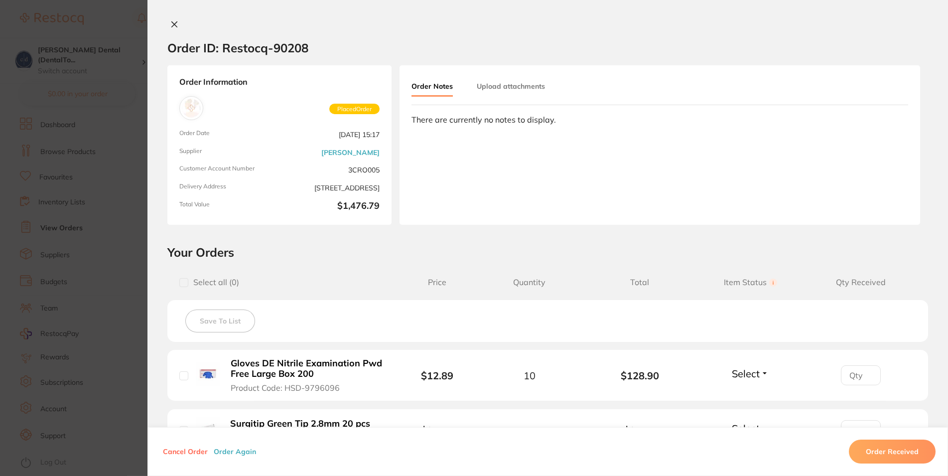
click at [170, 22] on icon at bounding box center [174, 24] width 8 height 8
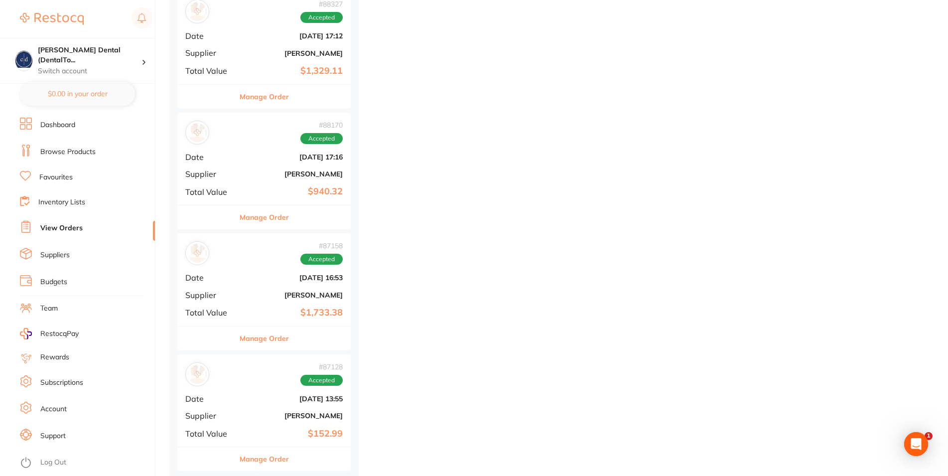
click at [49, 432] on link "Support" at bounding box center [52, 436] width 25 height 10
